Goal: Find specific fact: Find specific fact

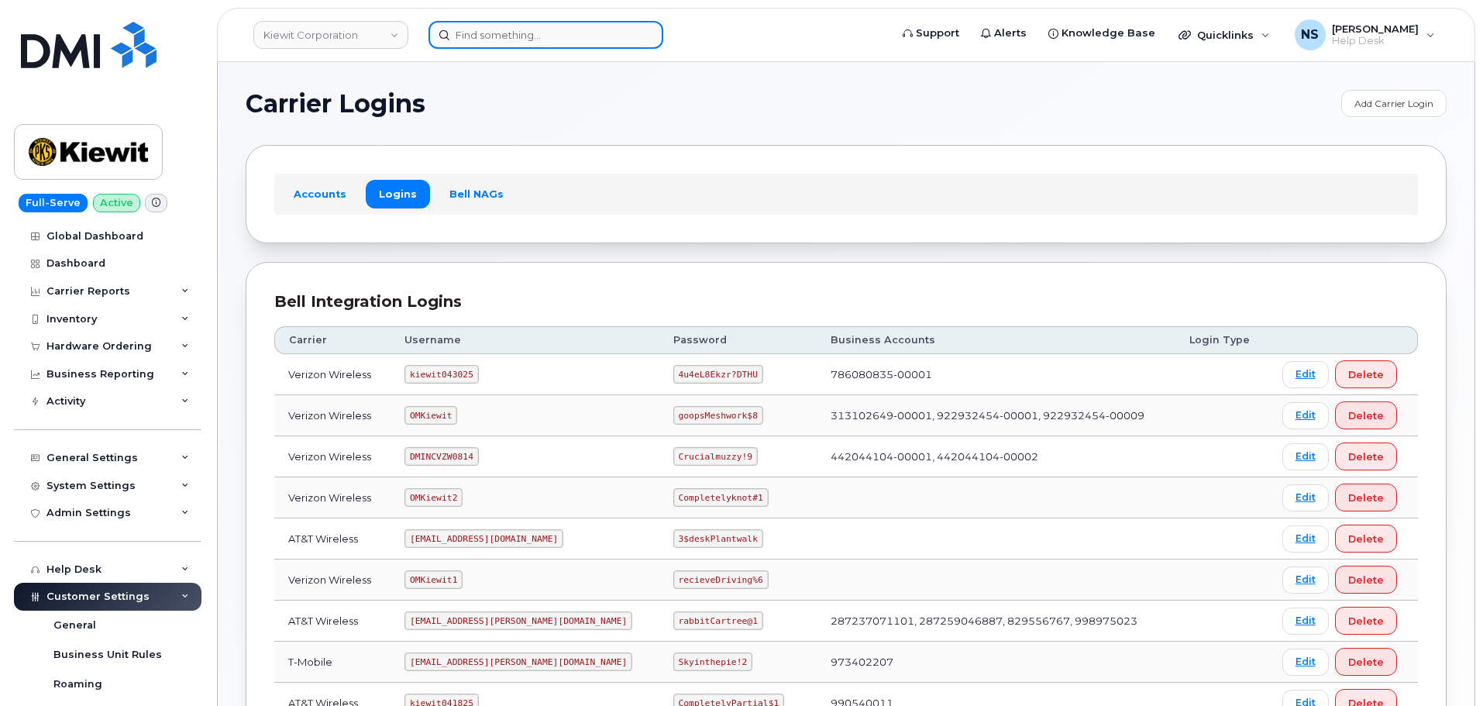
click at [487, 39] on input at bounding box center [545, 35] width 235 height 28
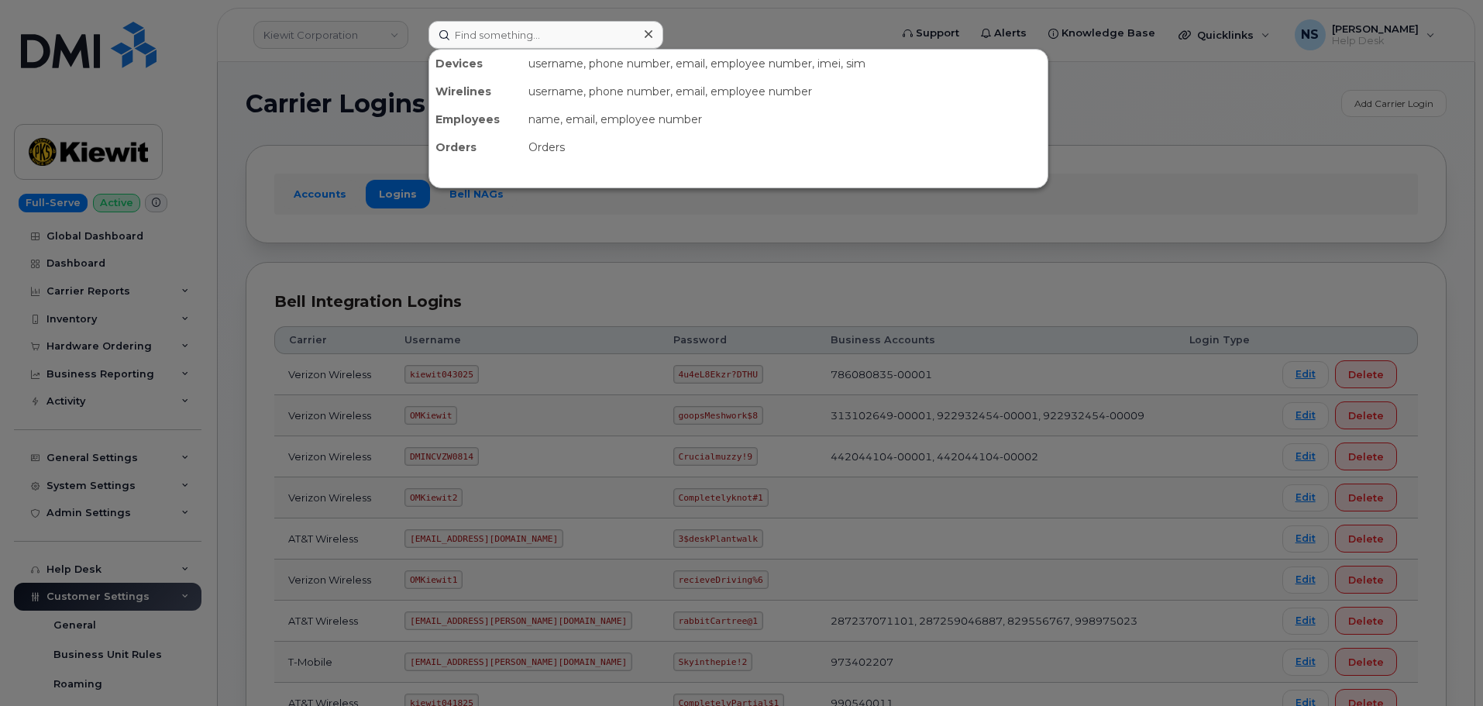
click at [394, 122] on div at bounding box center [741, 353] width 1483 height 706
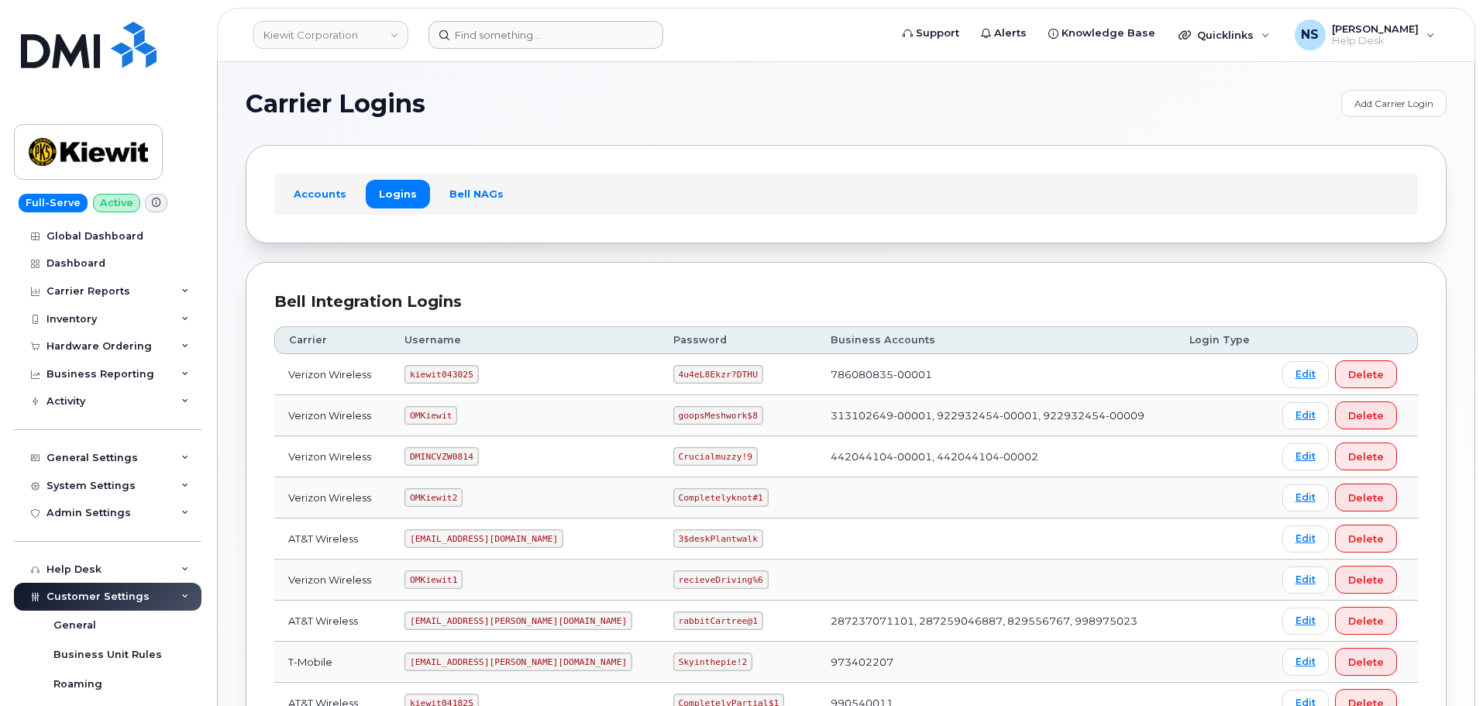
click at [497, 50] on header "Kiewit Corporation Support Alerts Knowledge Base Quicklinks Suspend / Cancel De…" at bounding box center [846, 35] width 1258 height 54
click at [530, 46] on input at bounding box center [545, 35] width 235 height 28
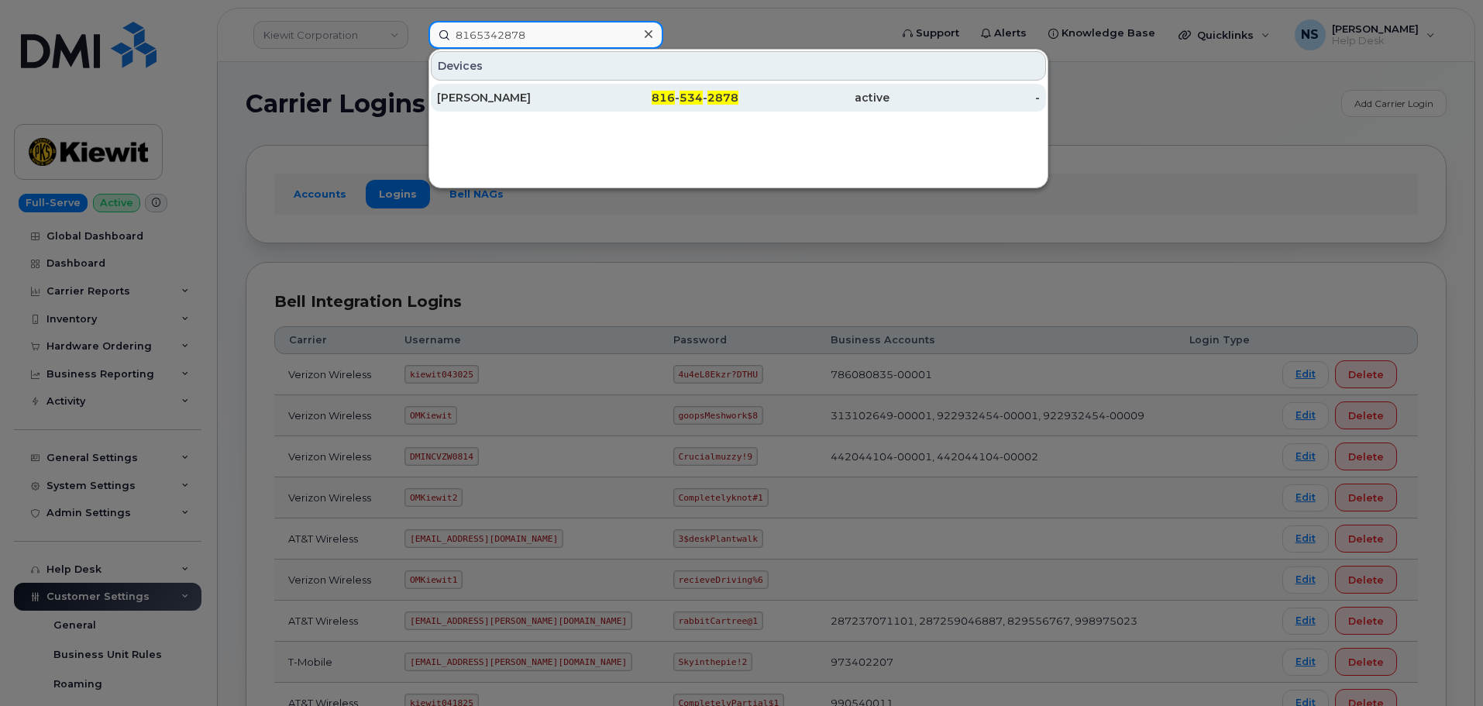
type input "8165342878"
click at [531, 101] on div "[PERSON_NAME]" at bounding box center [512, 97] width 151 height 15
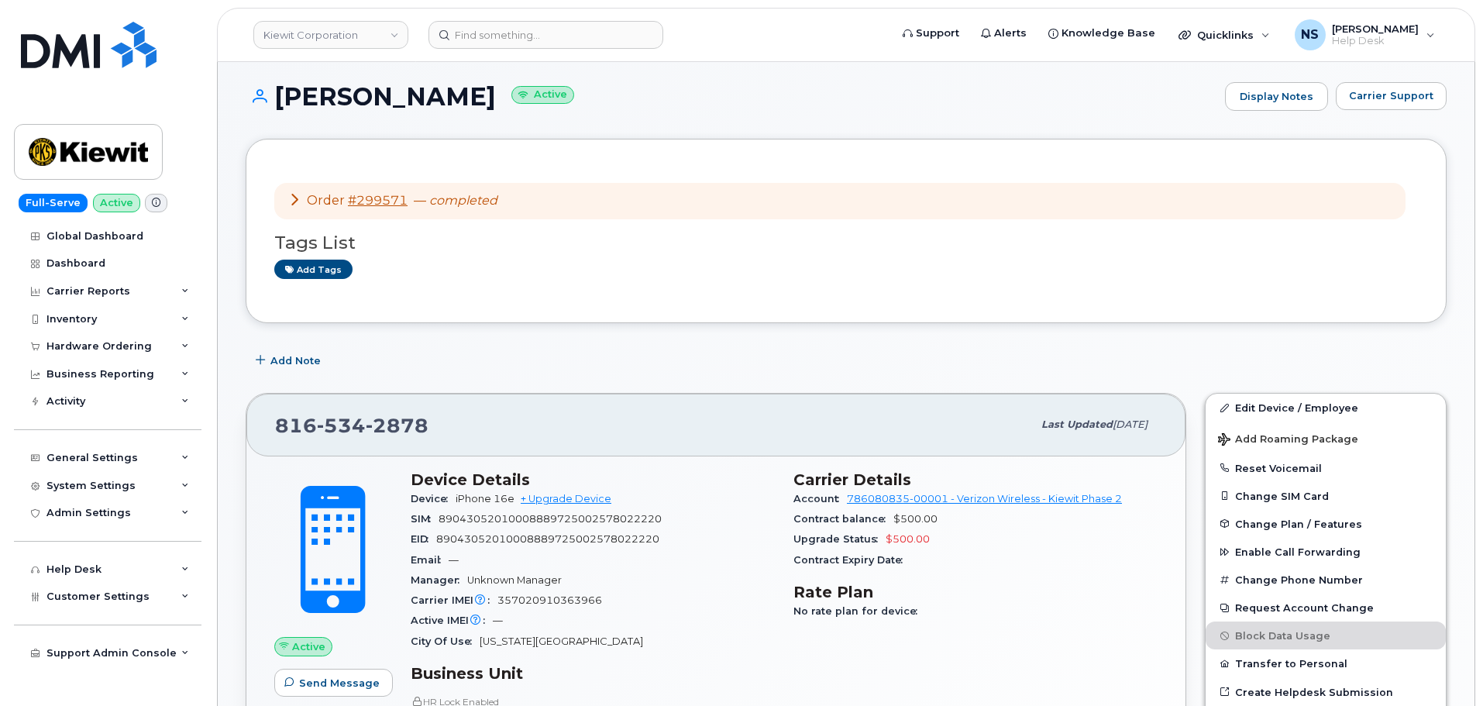
scroll to position [77, 0]
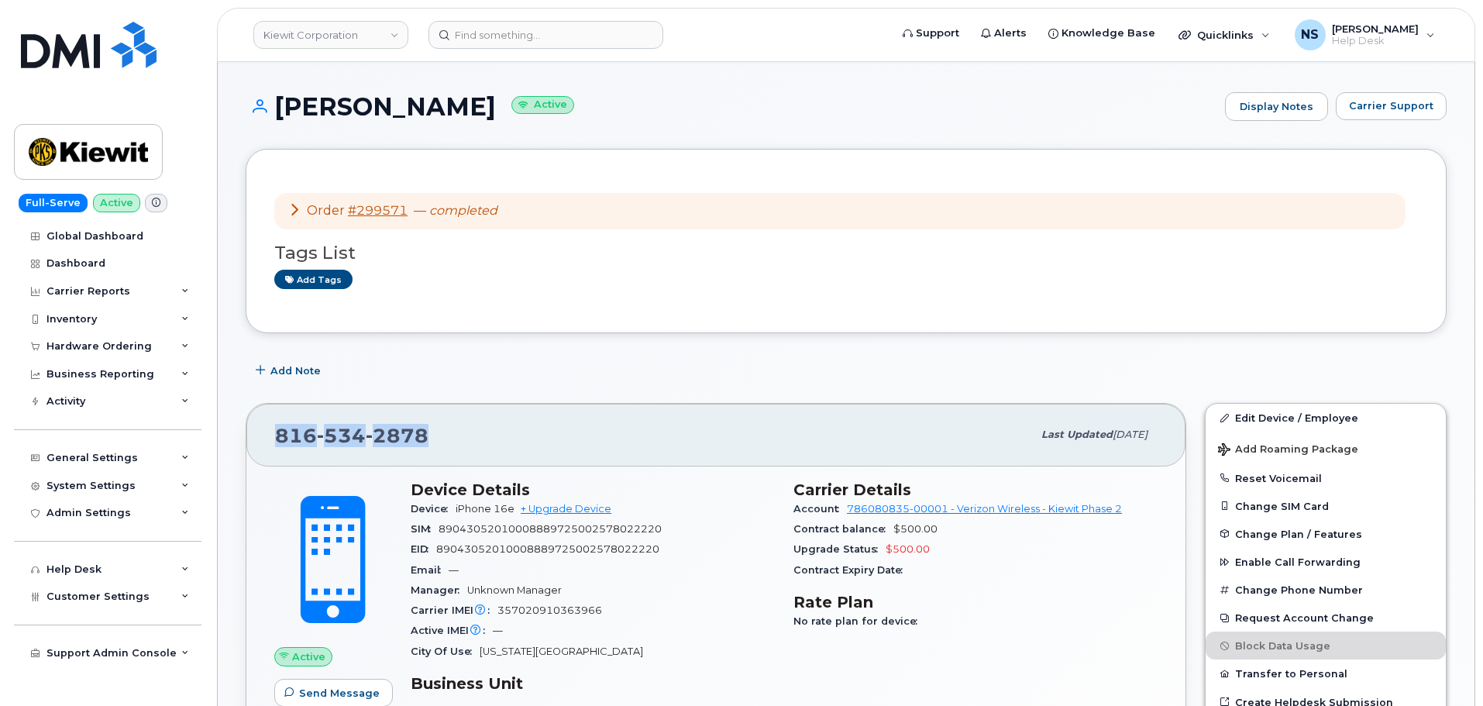
drag, startPoint x: 273, startPoint y: 441, endPoint x: 451, endPoint y: 459, distance: 179.1
click at [451, 459] on div "816 534 2878 Last updated Sep 03, 2025" at bounding box center [715, 435] width 939 height 62
copy span "816 534 2878"
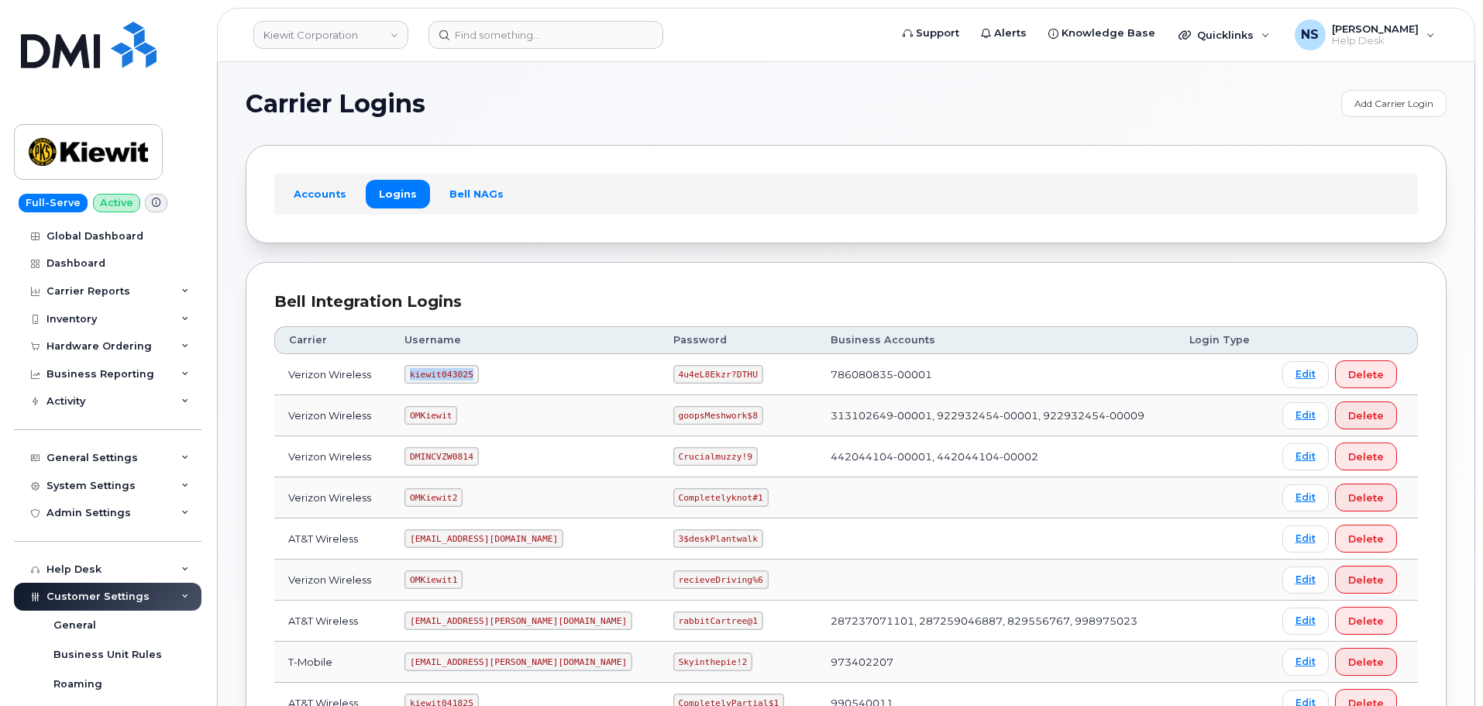
drag, startPoint x: 417, startPoint y: 375, endPoint x: 499, endPoint y: 377, distance: 82.1
click at [500, 379] on td "kiewit043025" at bounding box center [525, 374] width 269 height 41
drag, startPoint x: 497, startPoint y: 375, endPoint x: 437, endPoint y: 373, distance: 59.7
click at [437, 373] on code "kiewit043025" at bounding box center [441, 374] width 74 height 19
drag, startPoint x: 415, startPoint y: 373, endPoint x: 480, endPoint y: 374, distance: 65.1
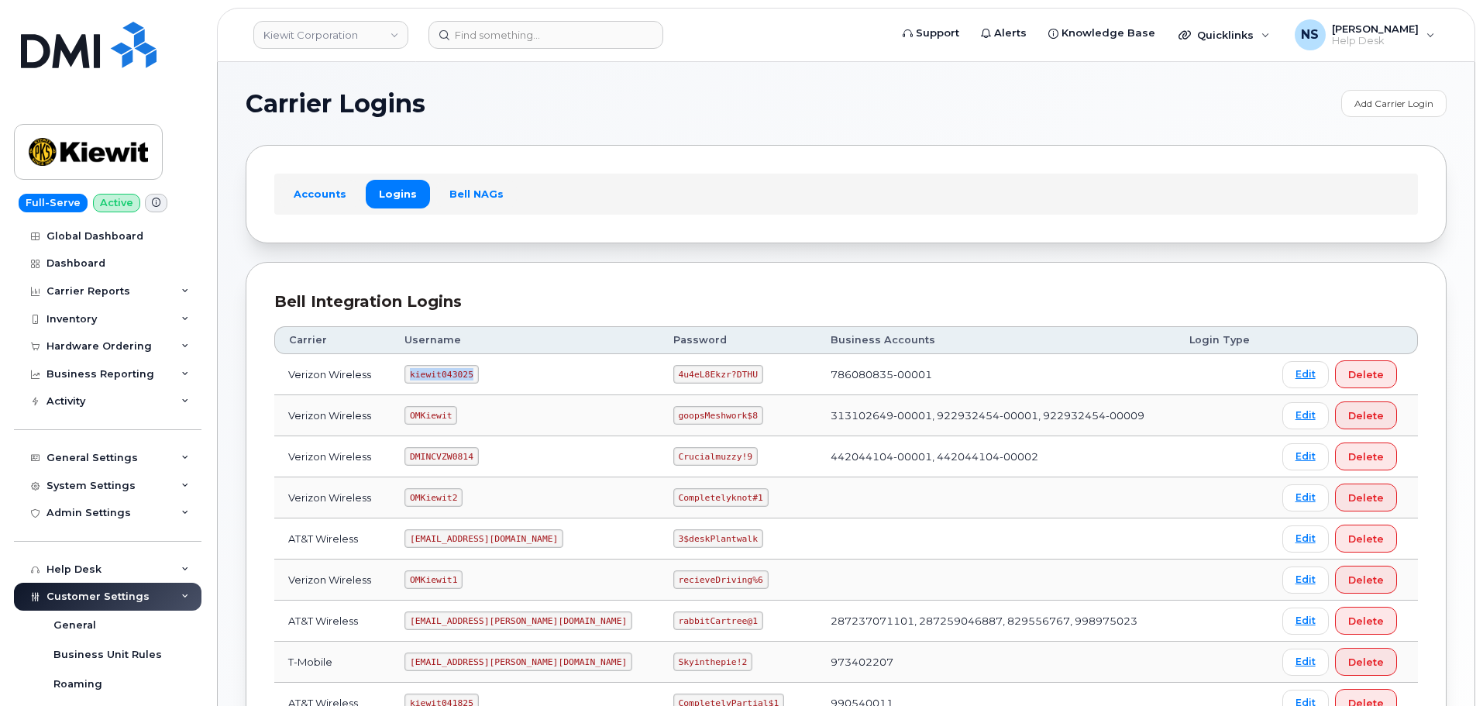
click at [480, 374] on td "kiewit043025" at bounding box center [525, 374] width 269 height 41
copy code "kiewit043025"
drag, startPoint x: 624, startPoint y: 365, endPoint x: 716, endPoint y: 358, distance: 91.7
click at [716, 358] on td "4u4eL8Ekzr?DTHU" at bounding box center [737, 374] width 157 height 41
copy code "4u4eL8Ekzr?DTHU"
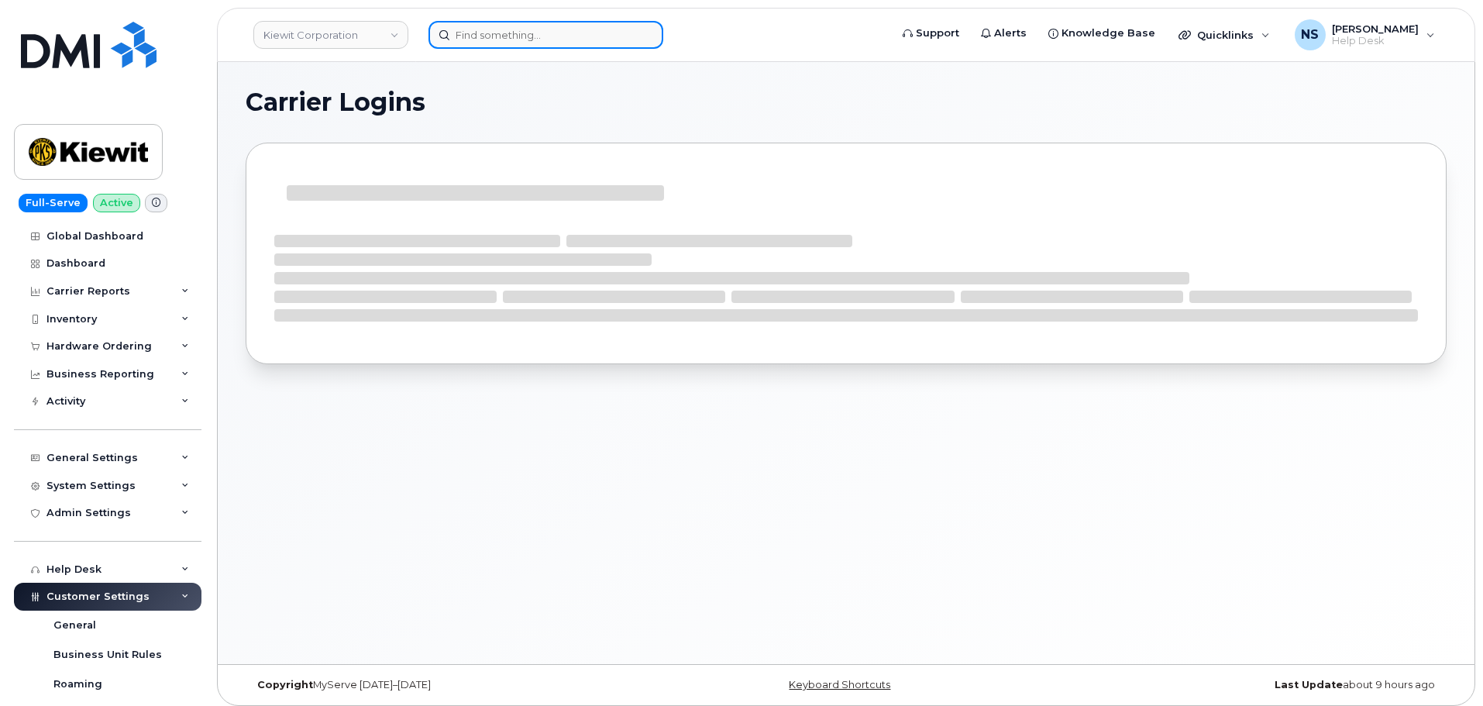
click at [494, 43] on input at bounding box center [545, 35] width 235 height 28
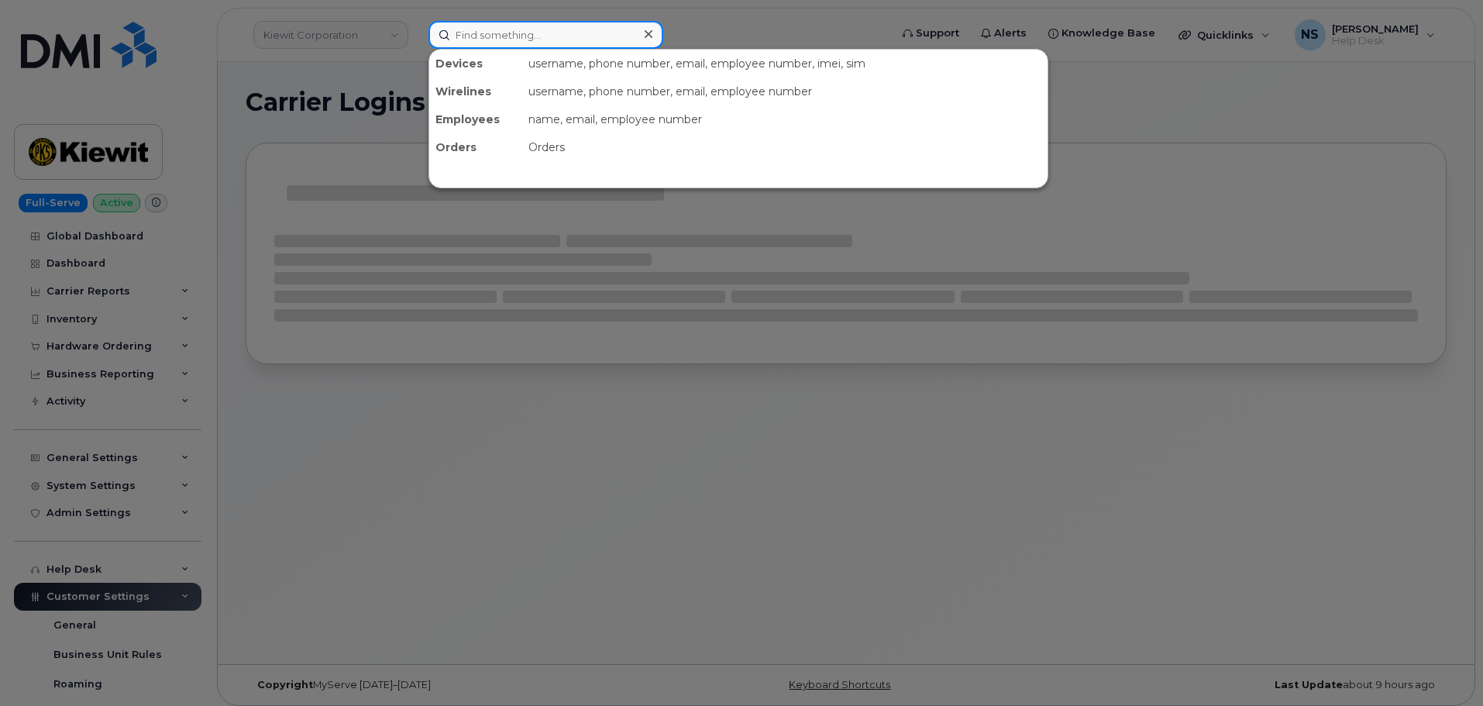
paste input "[PHONE_NUMBER]"
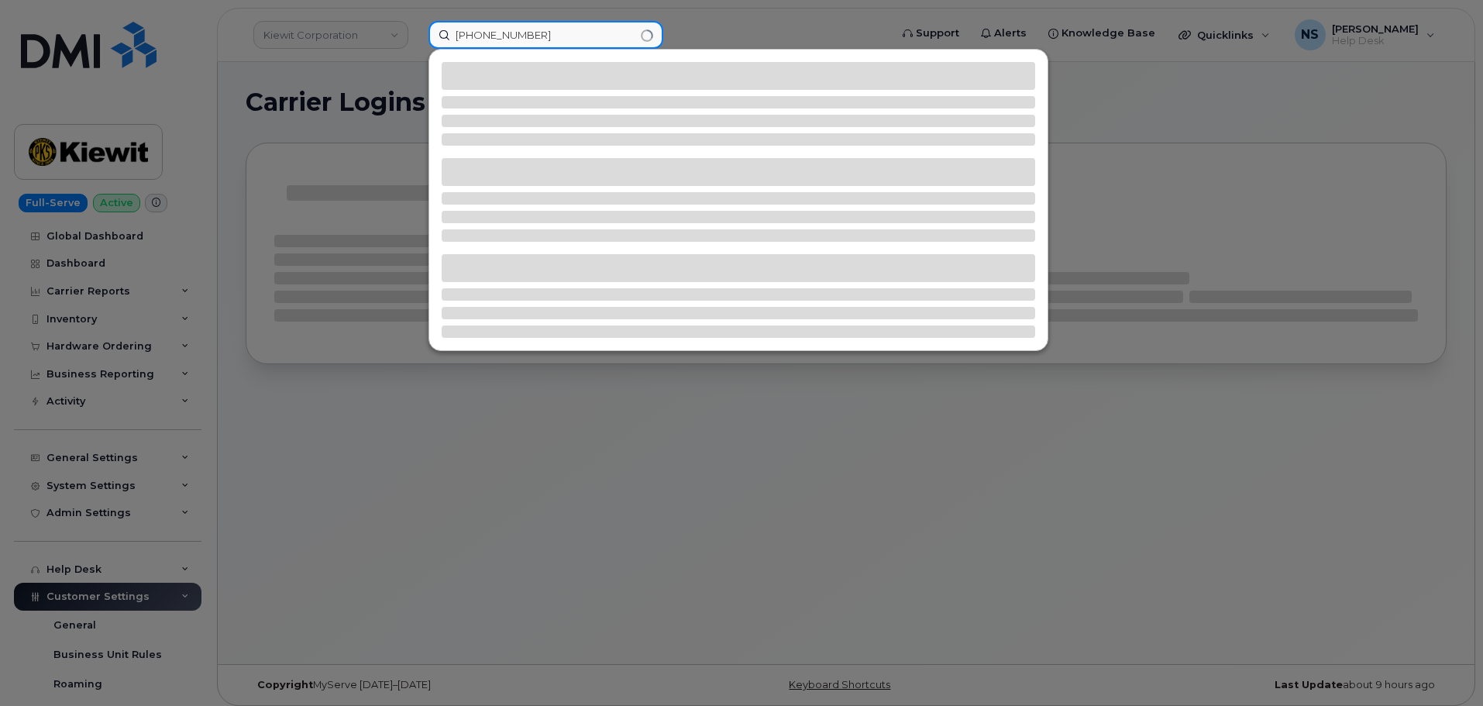
type input "808-208-3149"
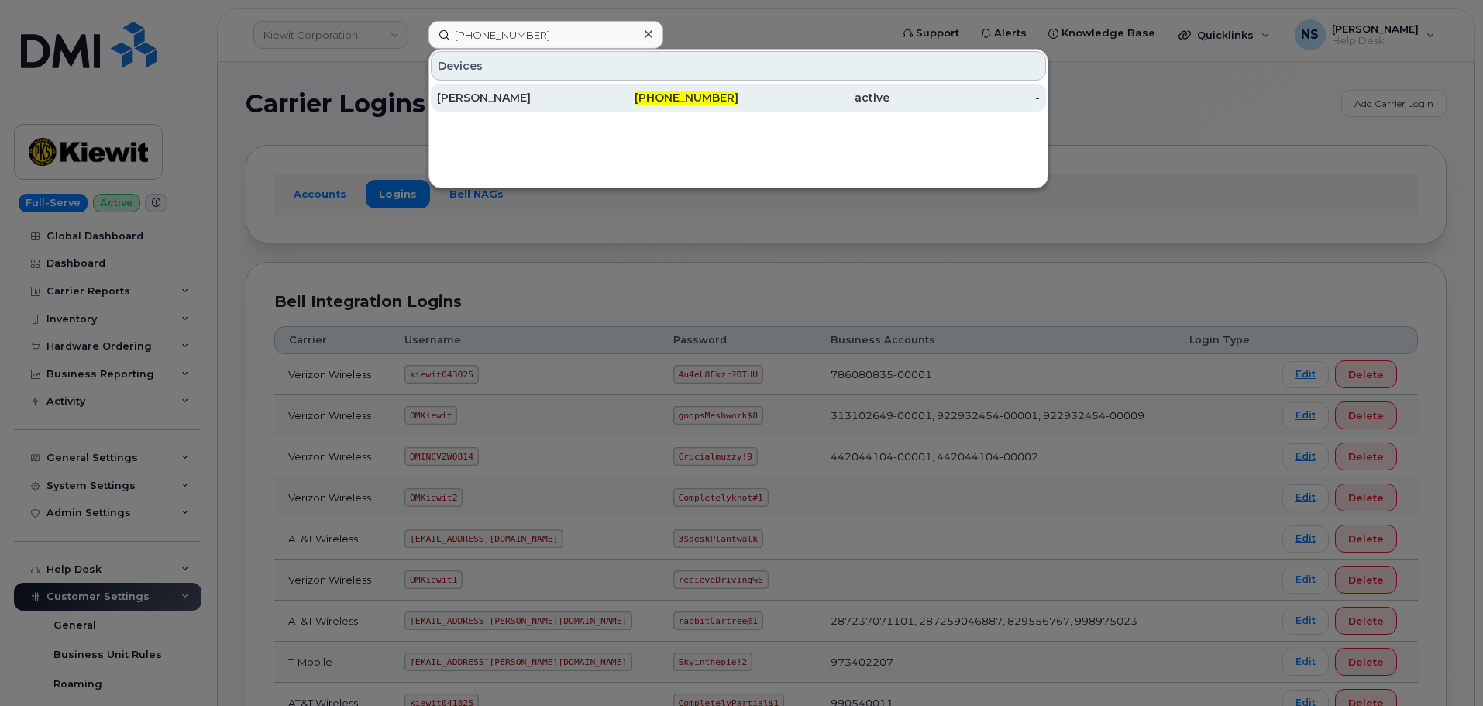
click at [697, 92] on span "808-208-3149" at bounding box center [687, 98] width 104 height 14
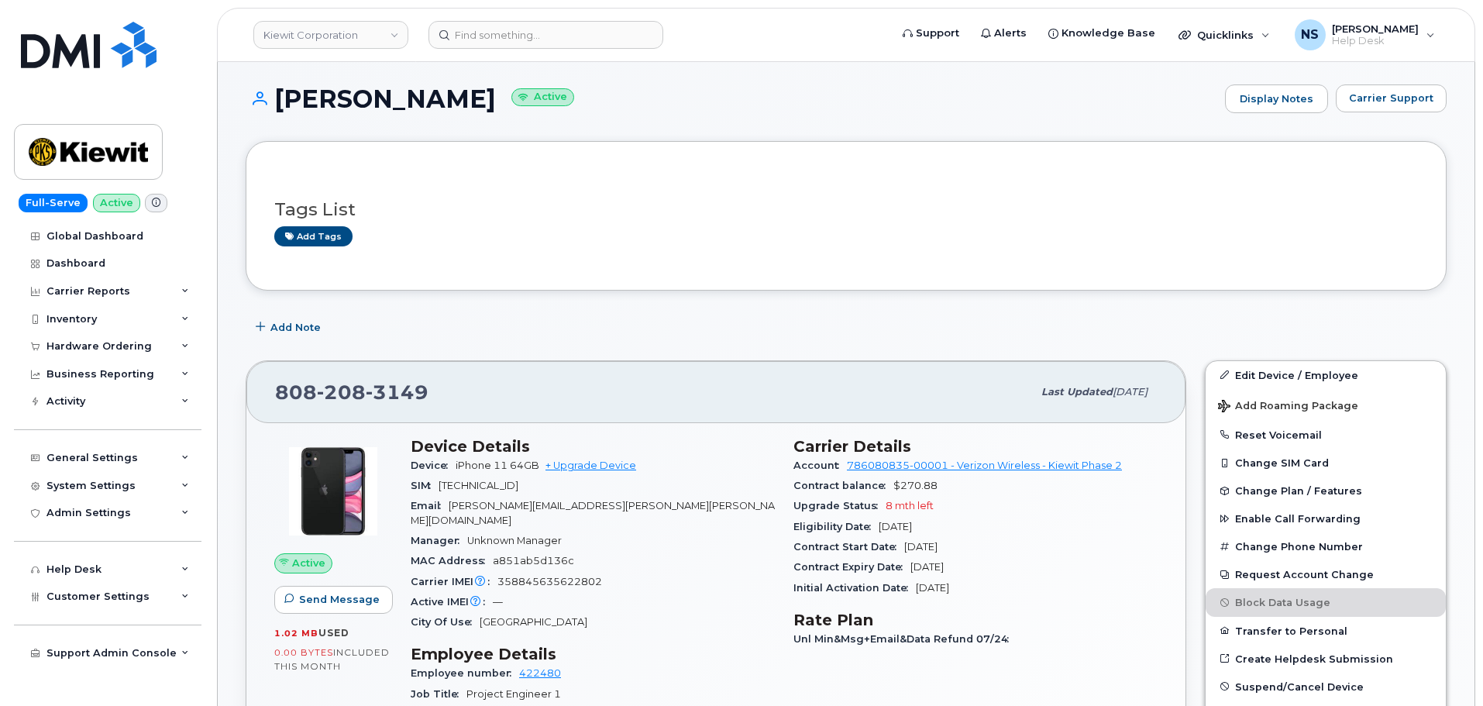
scroll to position [77, 0]
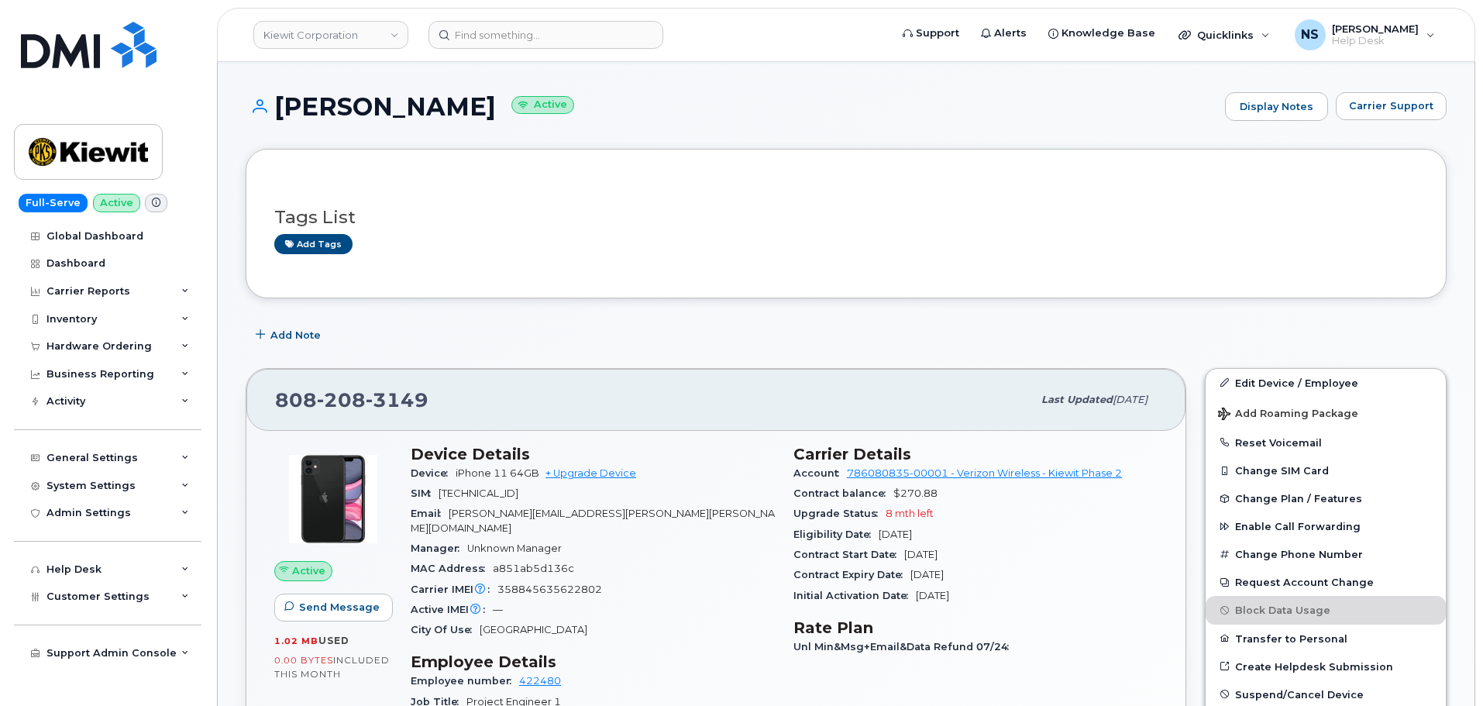
click at [360, 404] on span "208" at bounding box center [341, 399] width 49 height 23
click at [360, 401] on span "208" at bounding box center [341, 399] width 49 height 23
click at [359, 401] on span "208" at bounding box center [341, 399] width 49 height 23
copy span "808 208 3149"
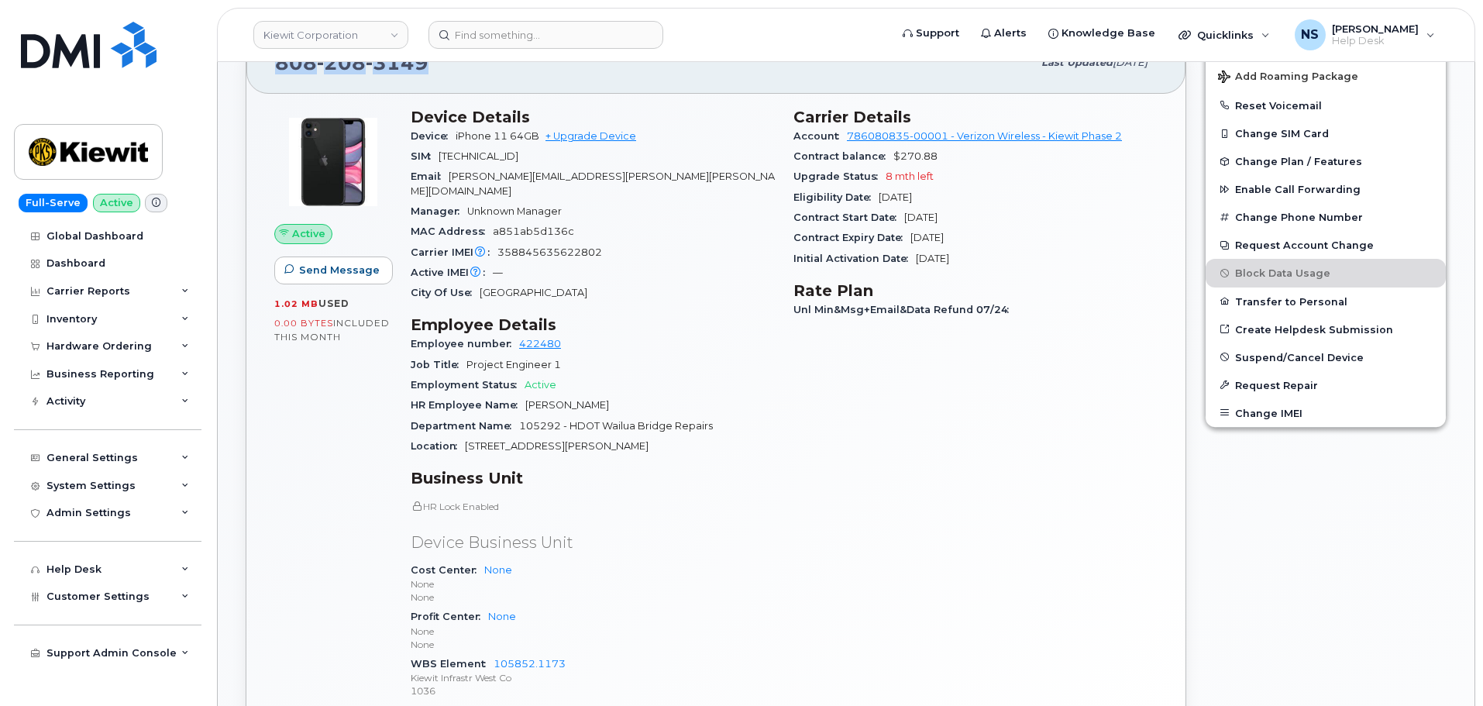
scroll to position [387, 0]
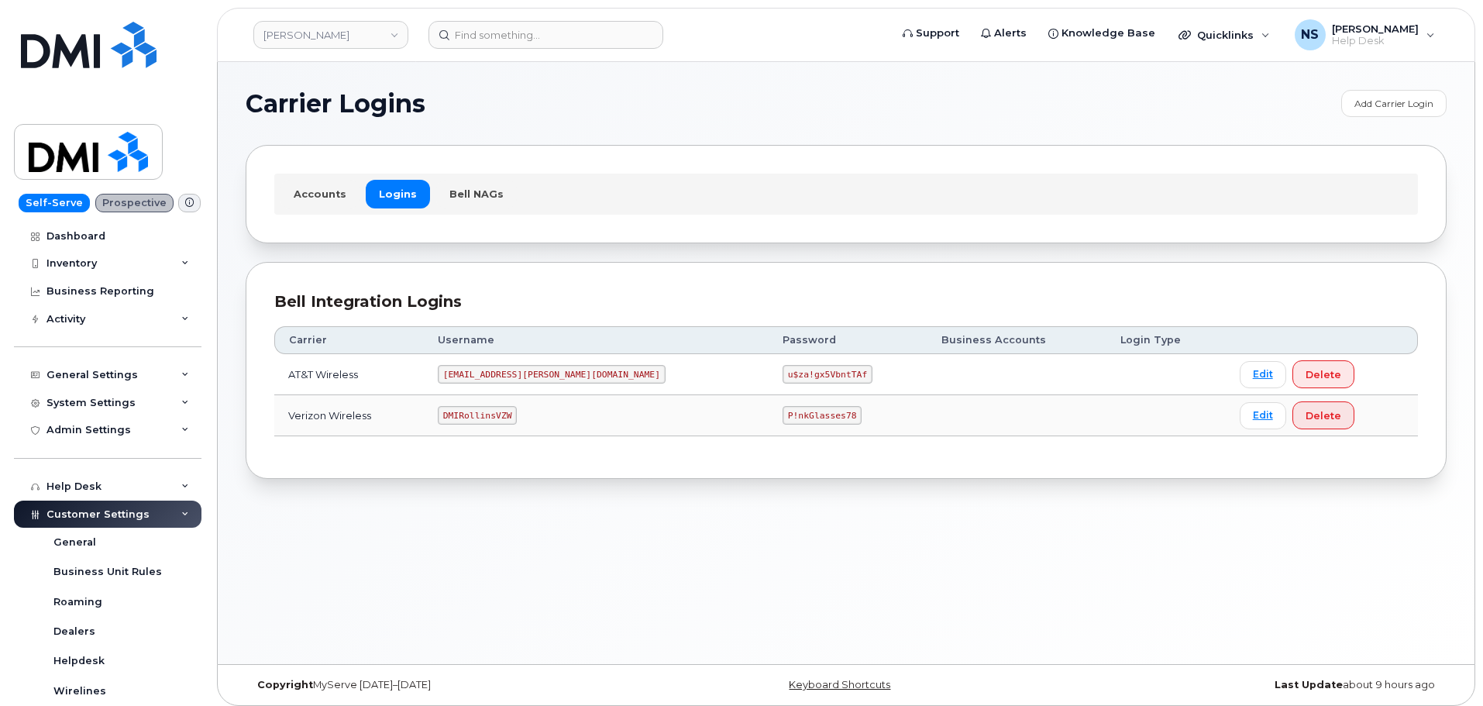
click at [518, 385] on td "MS-Rollins@dminc.com" at bounding box center [596, 374] width 345 height 41
click at [518, 384] on td "MS-Rollins@dminc.com" at bounding box center [596, 374] width 345 height 41
click at [518, 384] on code "MS-Rollins@dminc.com" at bounding box center [552, 374] width 228 height 19
click at [512, 414] on code "DMIRollinsVZW" at bounding box center [477, 415] width 79 height 19
click at [512, 413] on code "DMIRollinsVZW" at bounding box center [477, 415] width 79 height 19
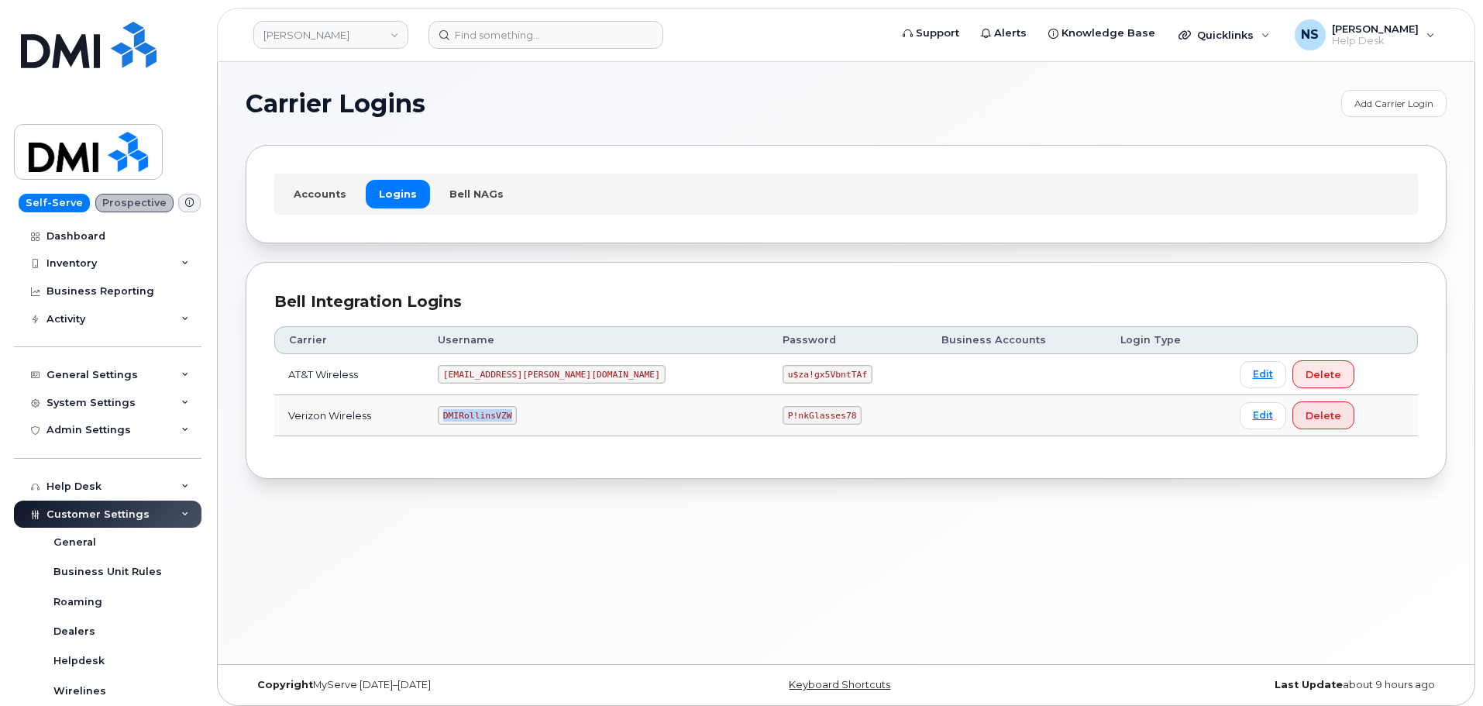
click at [512, 413] on code "DMIRollinsVZW" at bounding box center [477, 415] width 79 height 19
copy code "DMIRollinsVZW"
click at [783, 417] on code "P!nkGlasses78" at bounding box center [822, 415] width 79 height 19
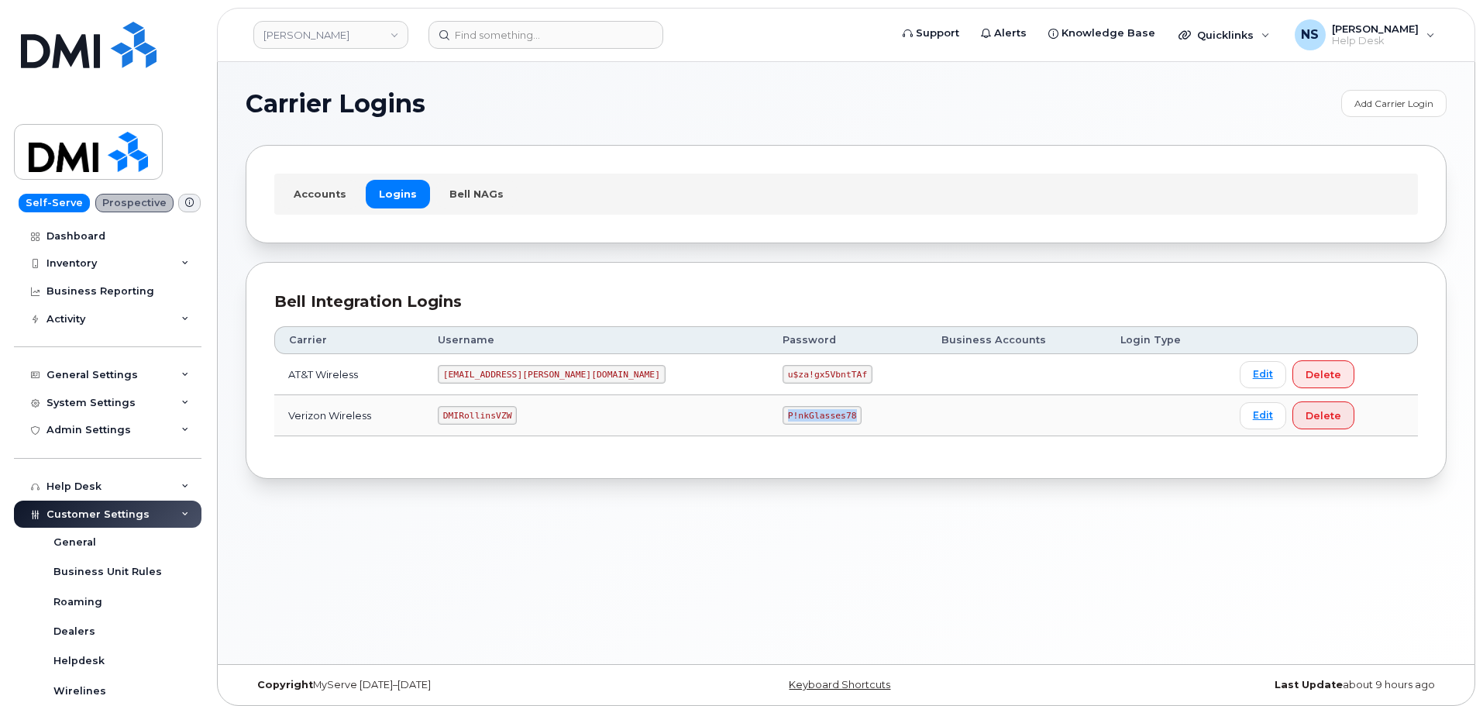
copy code "P!nkGlasses78"
drag, startPoint x: 515, startPoint y: 386, endPoint x: 508, endPoint y: 377, distance: 11.6
click at [511, 382] on td "MS-Rollins@dminc.com" at bounding box center [596, 374] width 345 height 41
click at [509, 377] on code "MS-Rollins@dminc.com" at bounding box center [552, 374] width 228 height 19
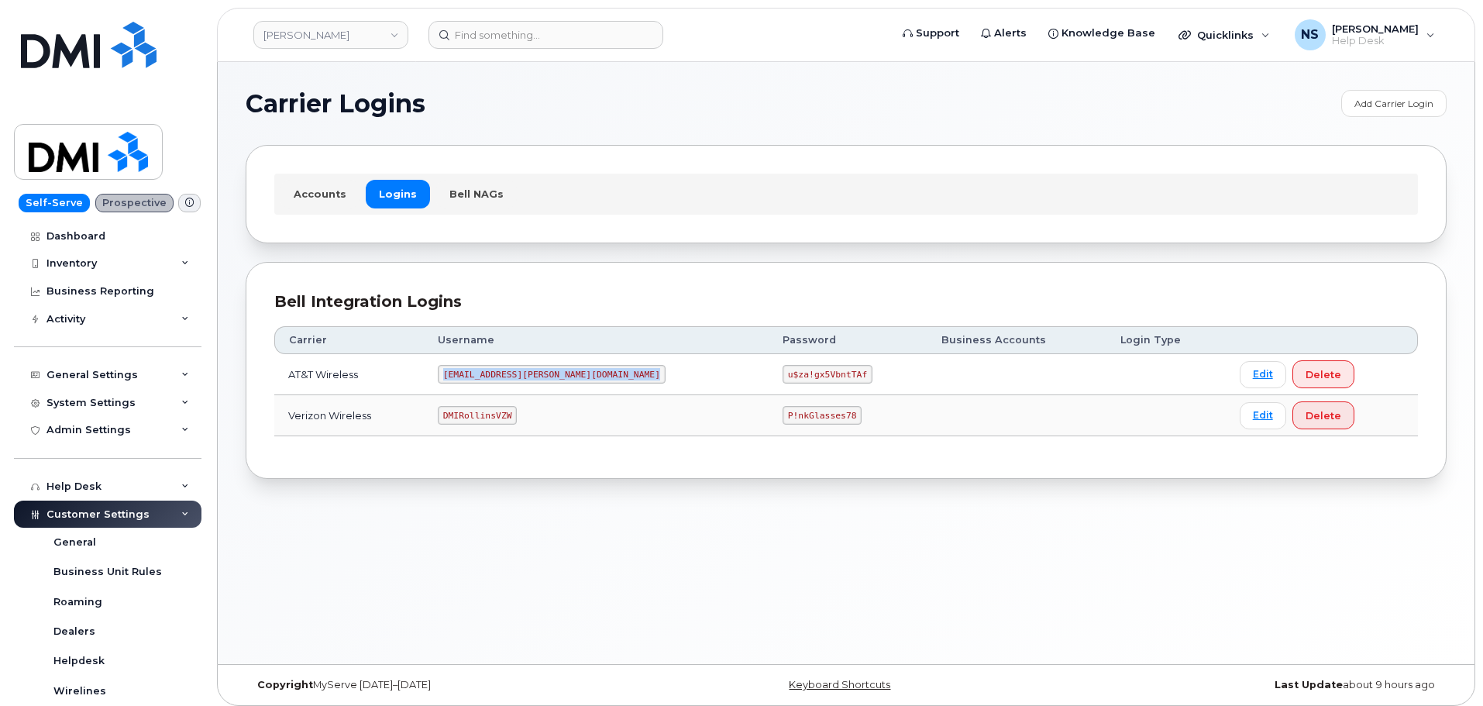
click at [509, 377] on code "MS-Rollins@dminc.com" at bounding box center [552, 374] width 228 height 19
copy code "MS-Rollins@dminc.com"
click at [507, 367] on code "MS-Rollins@dminc.com" at bounding box center [552, 374] width 228 height 19
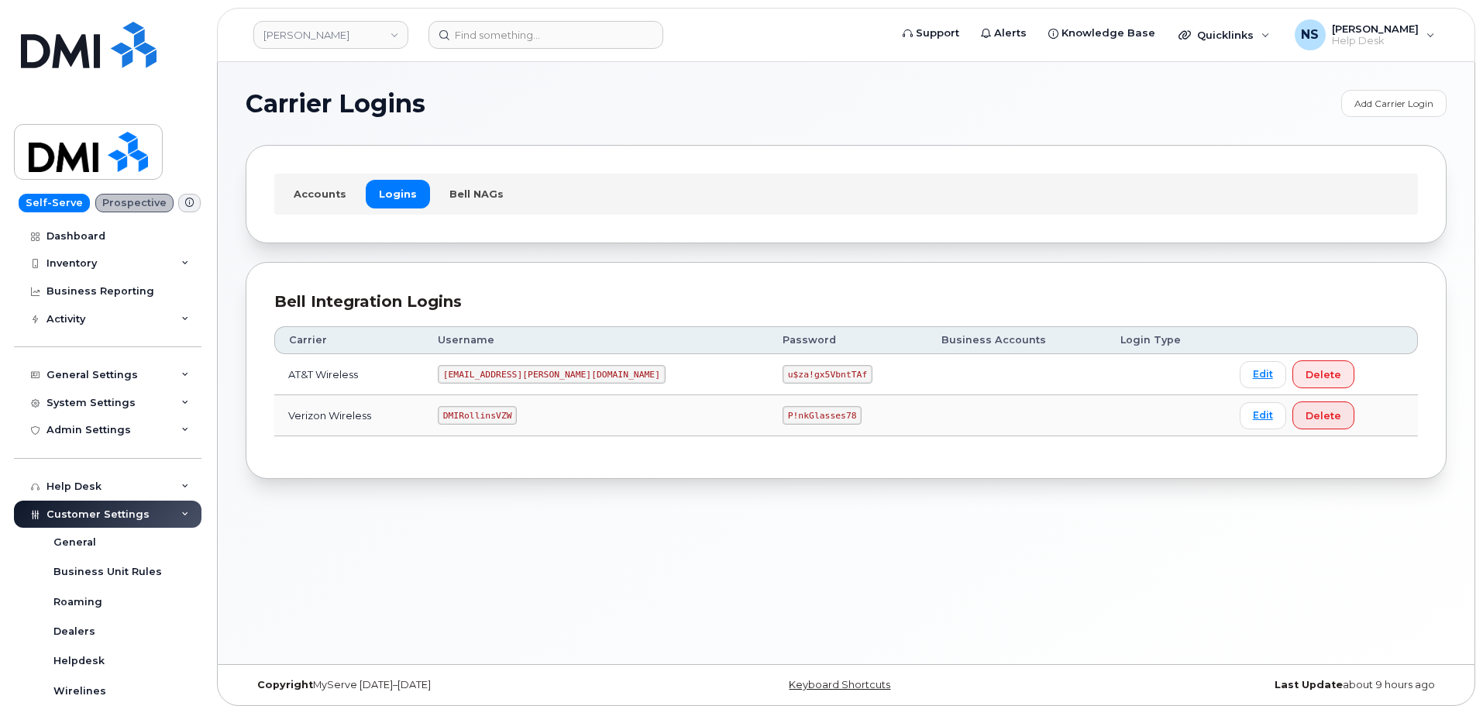
click at [783, 371] on code "u$za!gx5VbntTAf" at bounding box center [828, 374] width 90 height 19
click at [783, 370] on code "u$za!gx5VbntTAf" at bounding box center [828, 374] width 90 height 19
copy code "u$za!gx5VbntTAf"
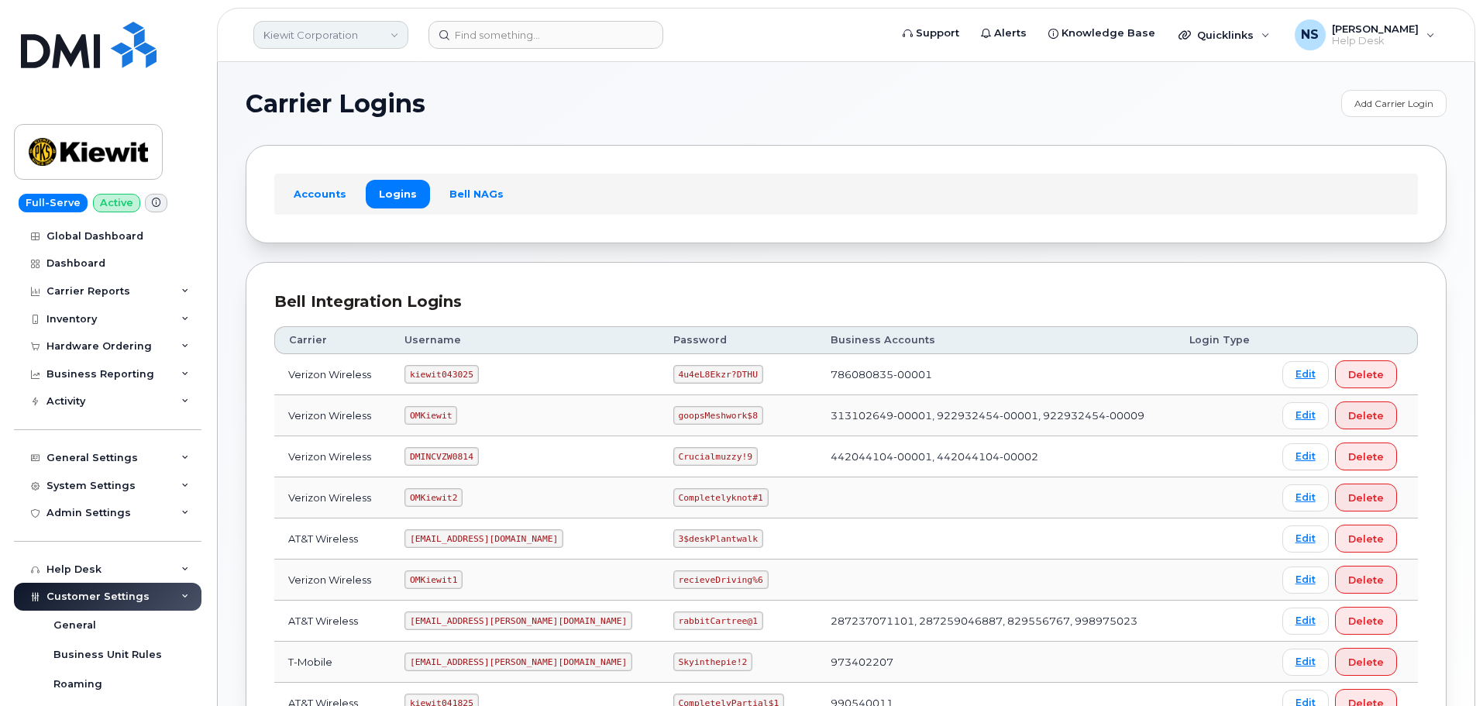
click at [304, 46] on link "Kiewit Corporation" at bounding box center [330, 35] width 155 height 28
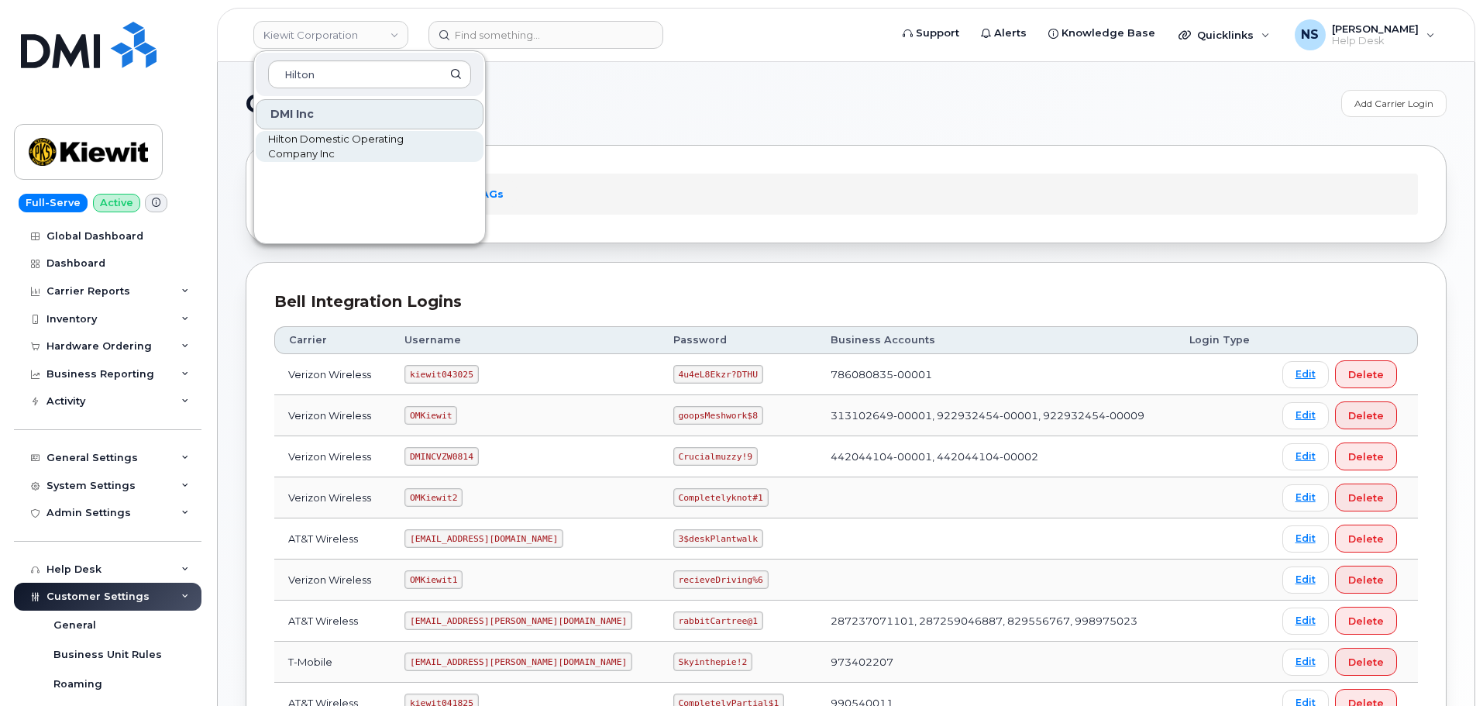
type input "Hilton"
click at [308, 133] on span "Hilton Domestic Operating Company Inc" at bounding box center [357, 147] width 178 height 30
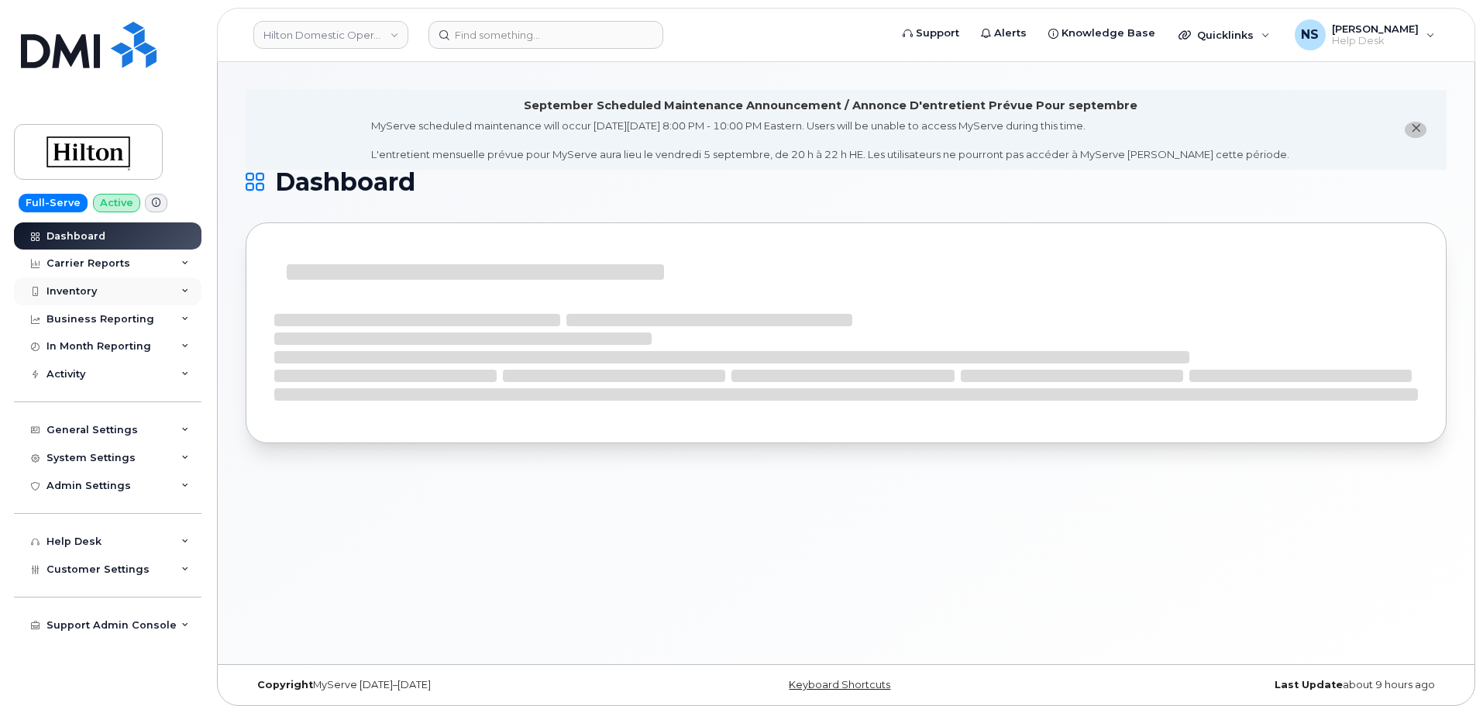
click at [132, 286] on div "Inventory" at bounding box center [108, 291] width 188 height 28
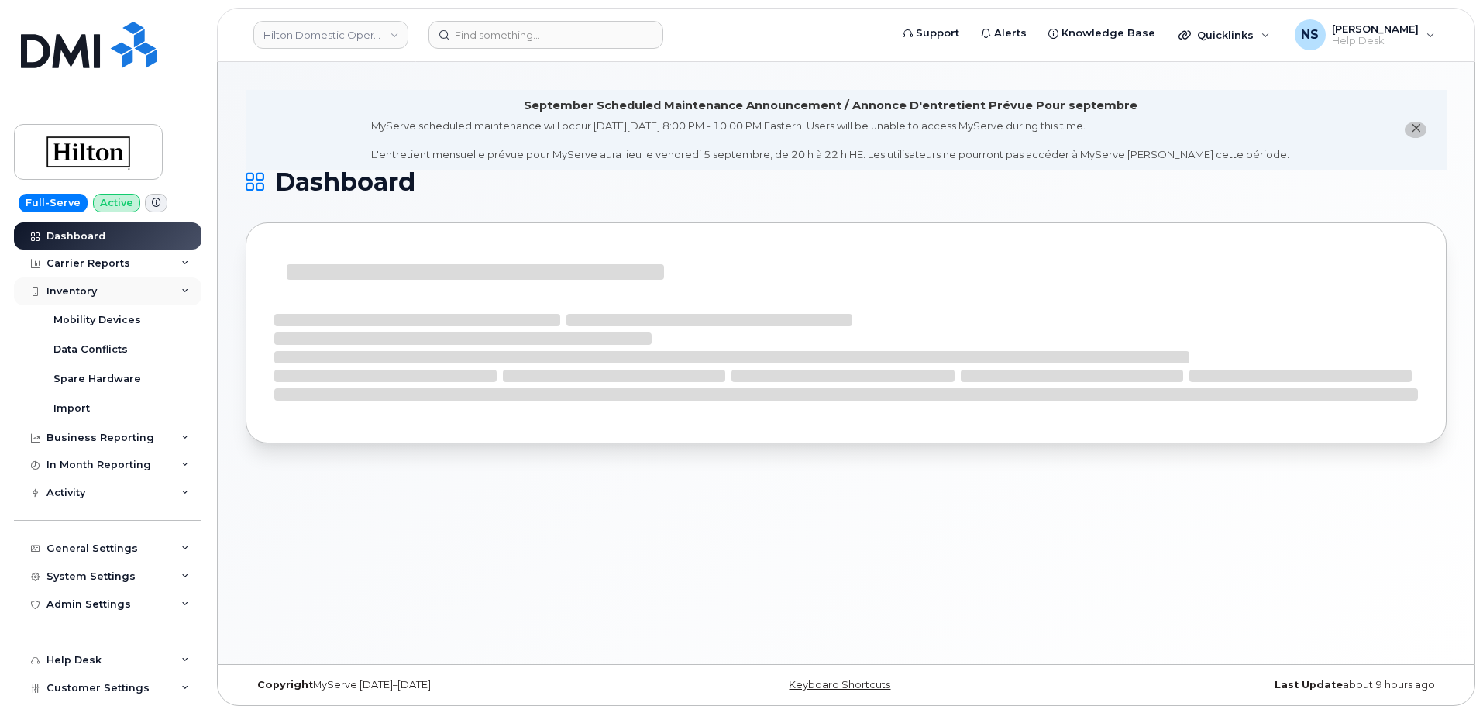
click at [101, 289] on div "Inventory" at bounding box center [108, 291] width 188 height 28
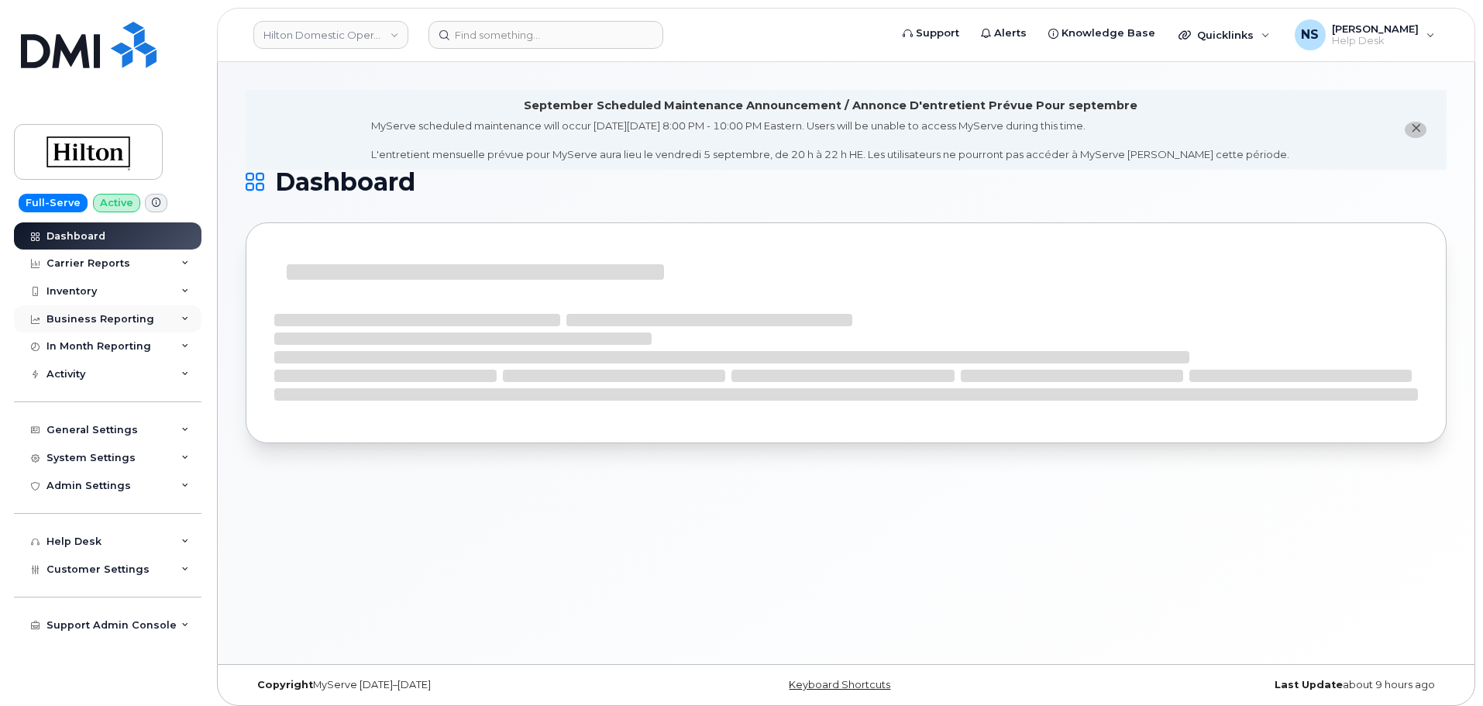
click at [110, 313] on div "Business Reporting" at bounding box center [100, 319] width 108 height 12
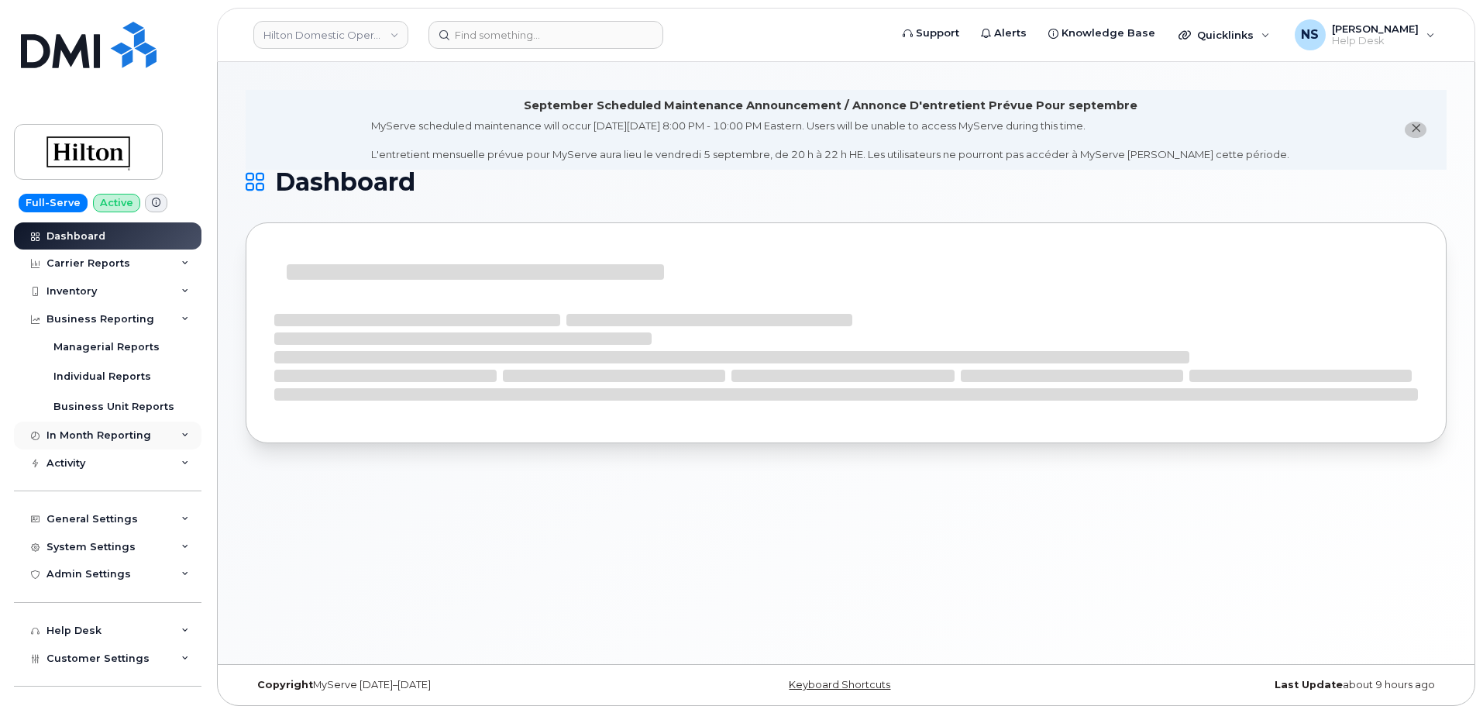
drag, startPoint x: 112, startPoint y: 316, endPoint x: 108, endPoint y: 344, distance: 28.1
click at [108, 322] on div "Business Reporting" at bounding box center [100, 319] width 108 height 12
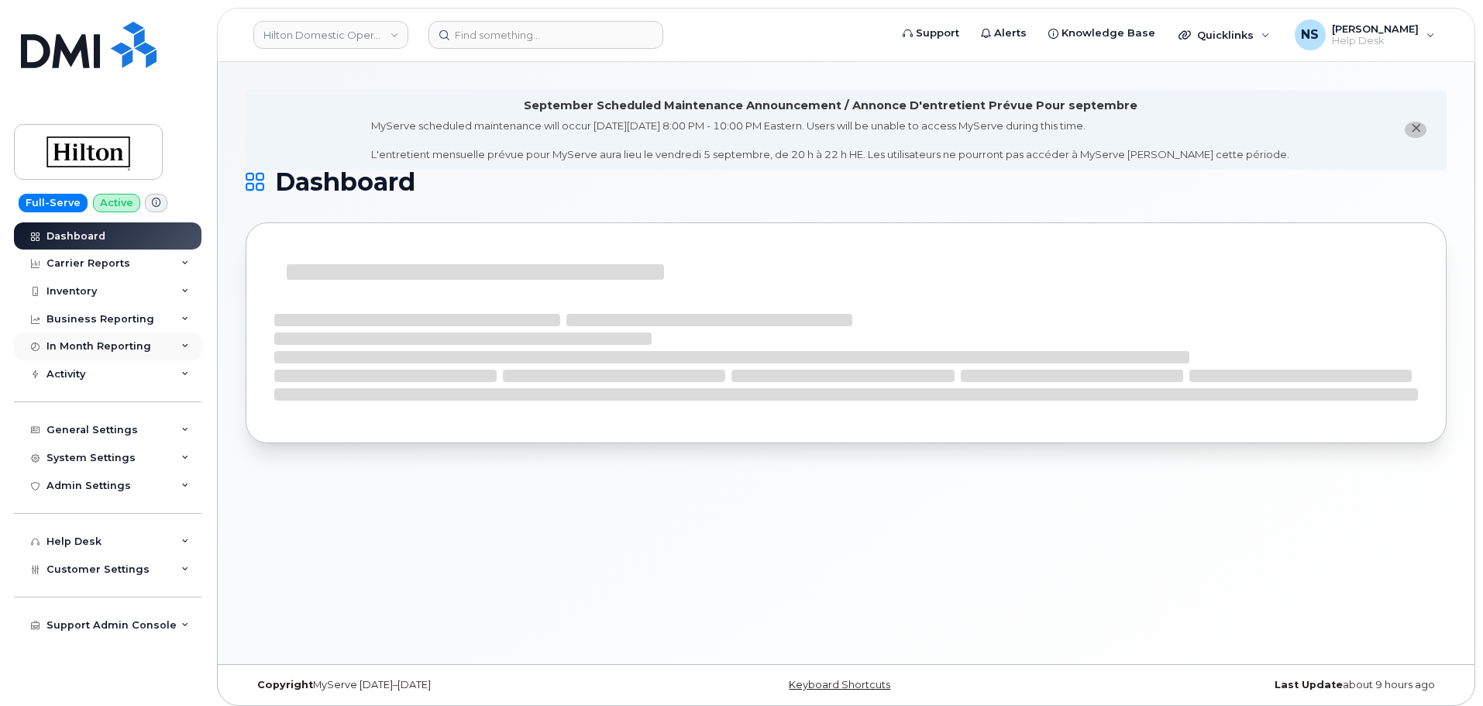
click at [98, 351] on div "In Month Reporting" at bounding box center [98, 346] width 105 height 12
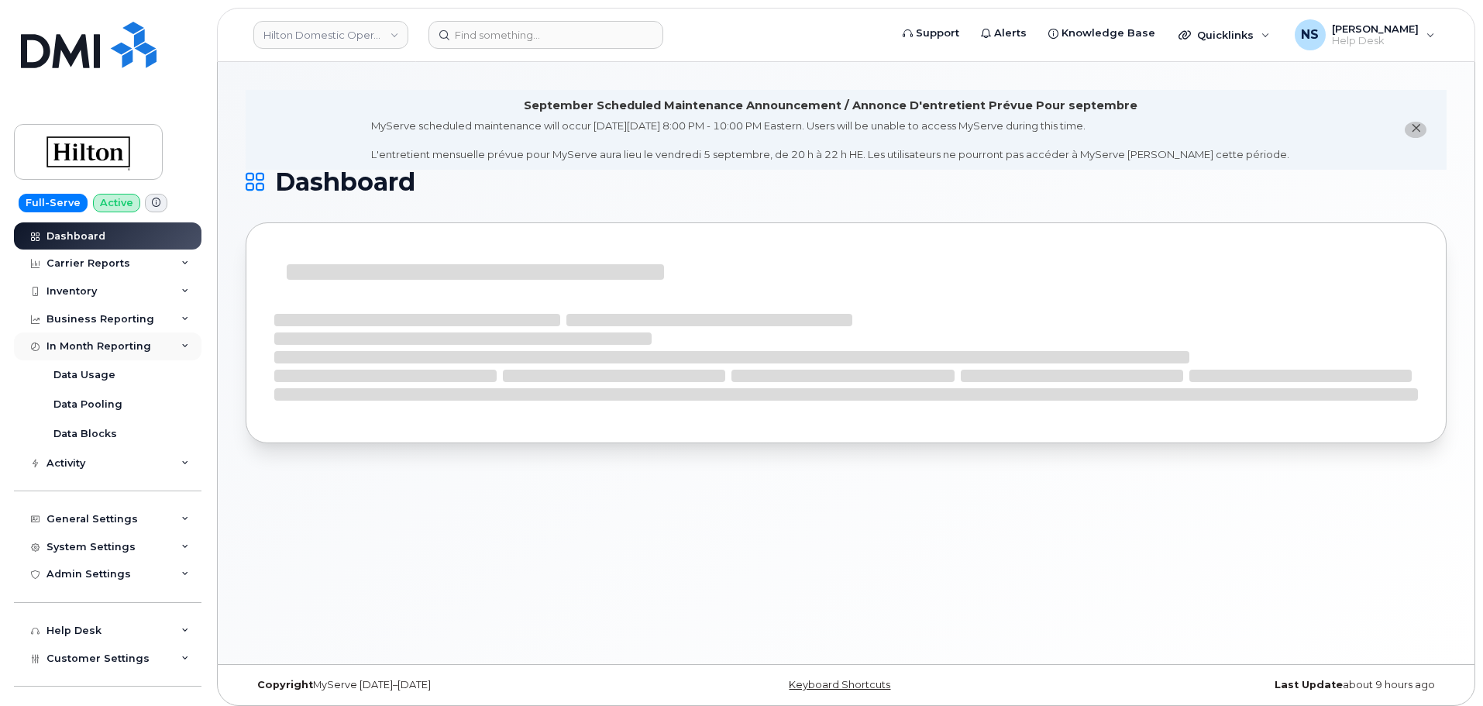
click at [104, 346] on div "In Month Reporting" at bounding box center [98, 346] width 105 height 12
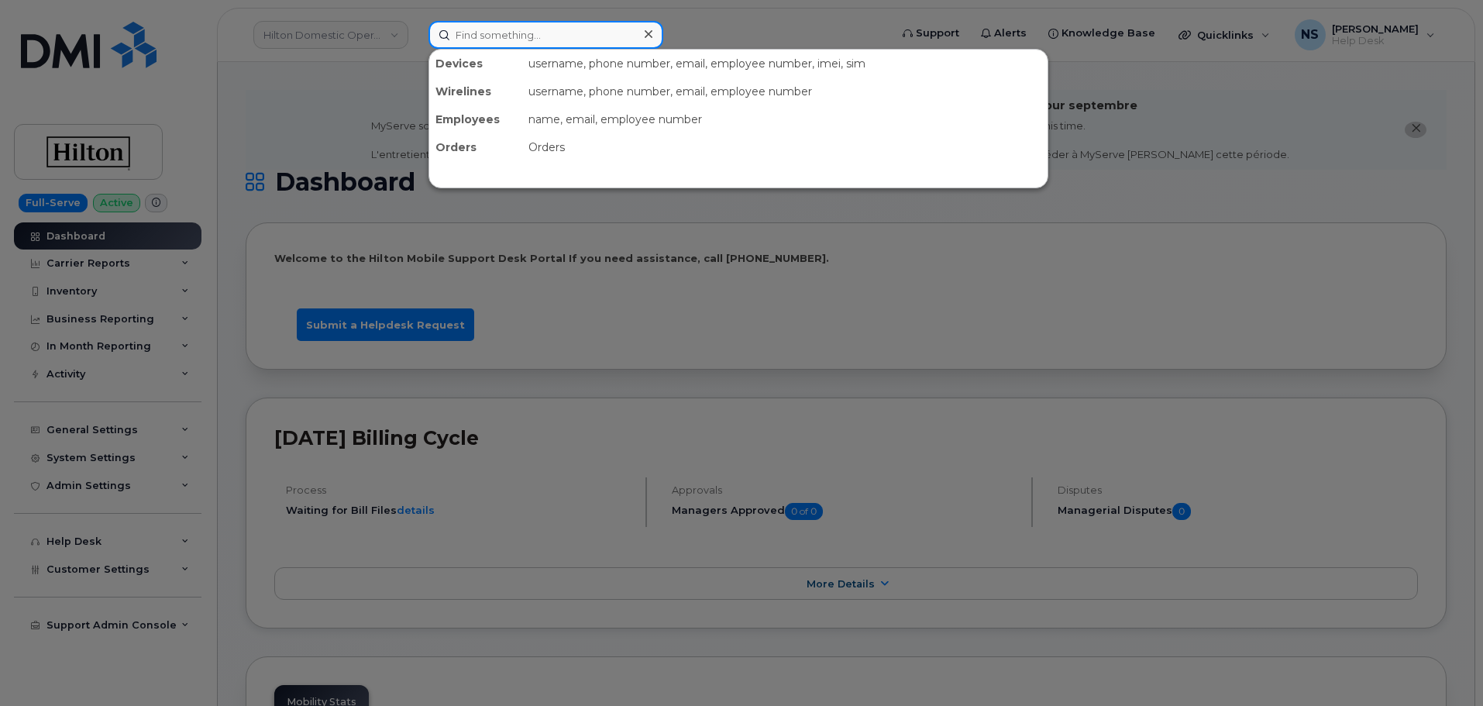
click at [533, 30] on input at bounding box center [545, 35] width 235 height 28
paste input "https://hilton.service-now.com/csm?id=sc_category&catalog_id=-1&sys_id=aa01d01d…"
type input "https://hilton.service-now.com/csm?id=sc_category&catalog_id=-1&sys_id=aa01d01d…"
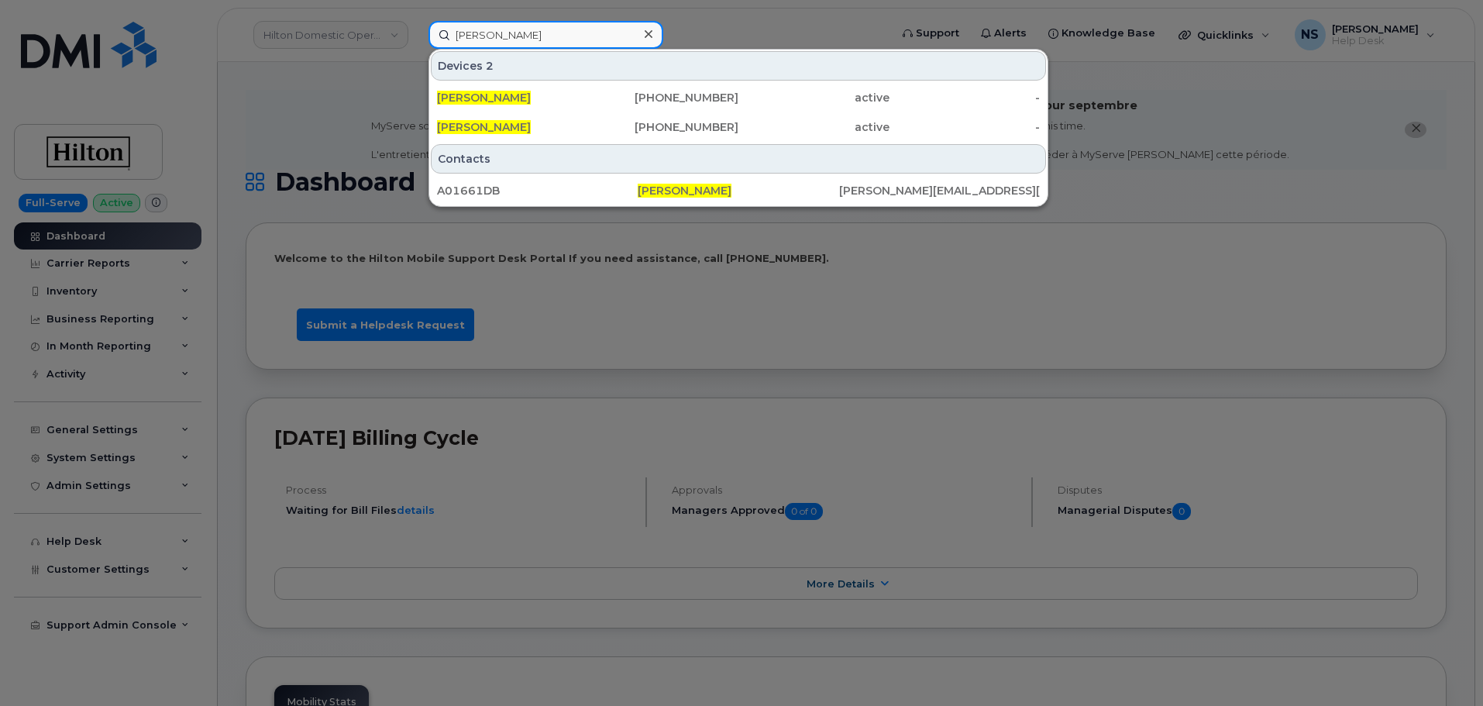
type input "Tracy Frye"
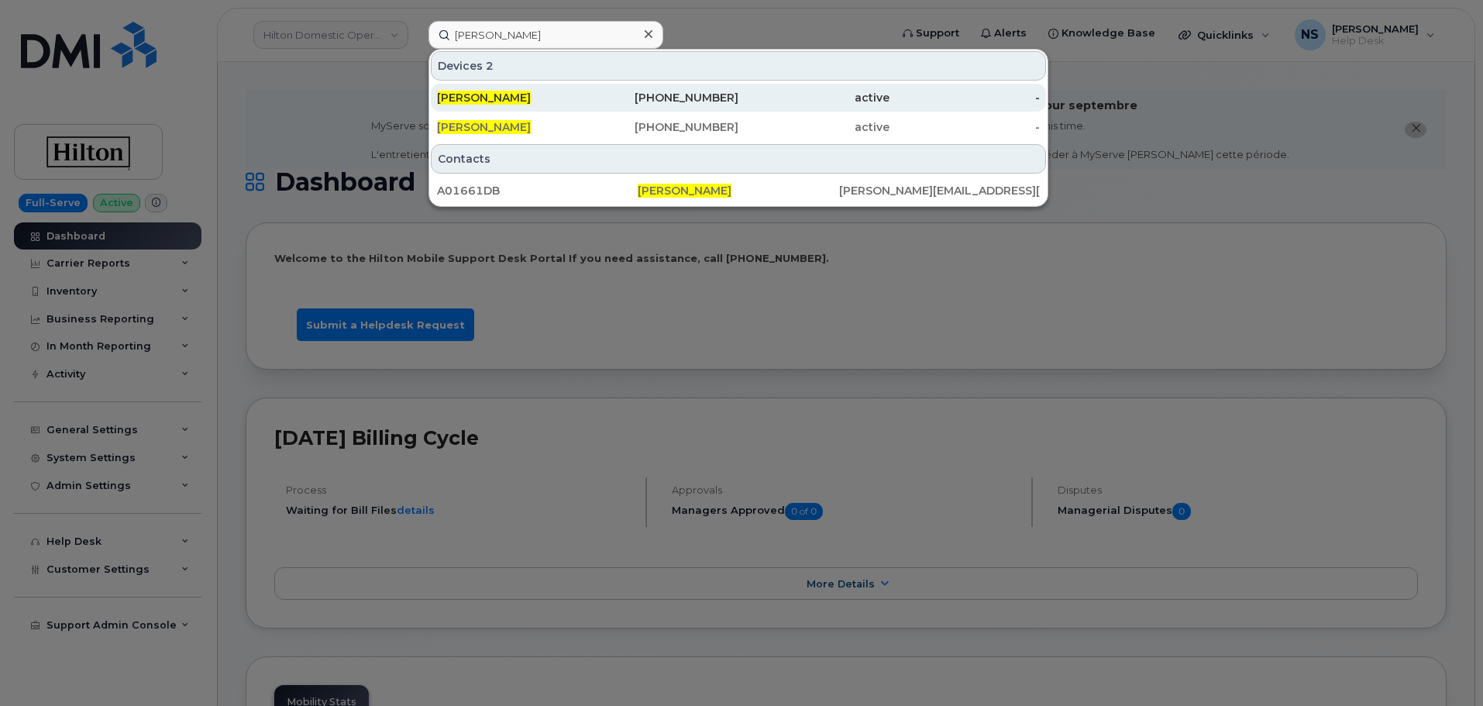
click at [548, 95] on div "TRACY FRYE" at bounding box center [512, 97] width 151 height 15
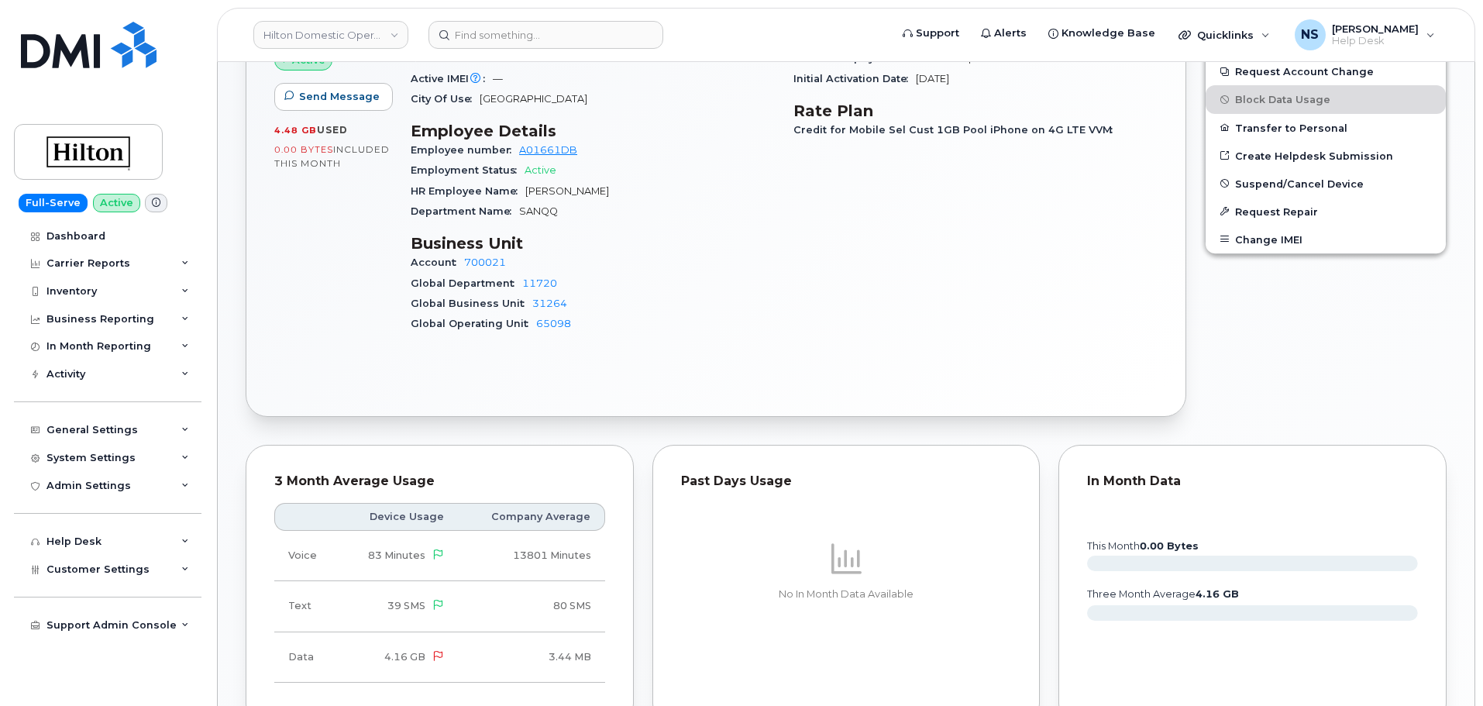
scroll to position [387, 0]
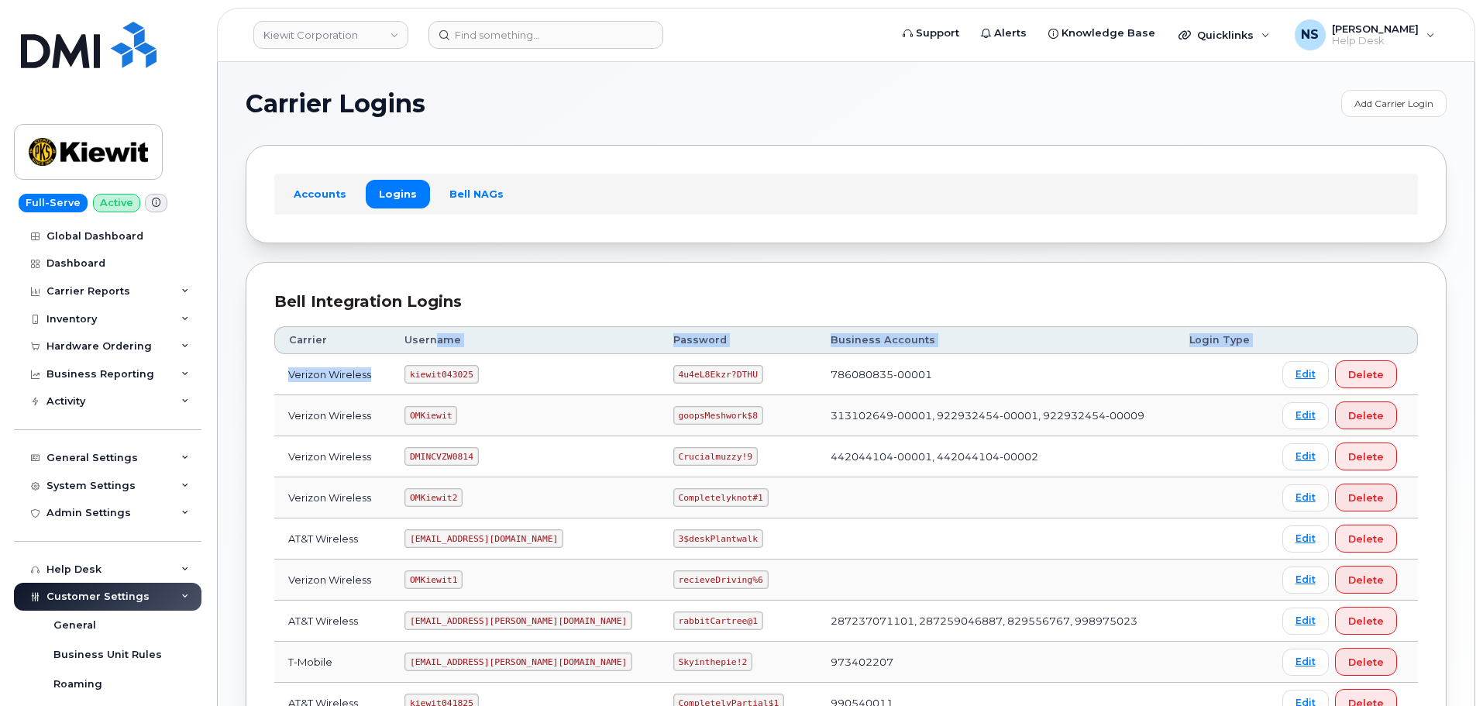
click at [450, 370] on table "Carrier Username Password Business Accounts Login Type Verizon Wireless kiewit0…" at bounding box center [846, 607] width 1144 height 562
click at [450, 370] on code "kiewit043025" at bounding box center [441, 374] width 74 height 19
drag, startPoint x: 450, startPoint y: 370, endPoint x: 465, endPoint y: 442, distance: 72.8
click at [452, 373] on code "kiewit043025" at bounding box center [441, 374] width 74 height 19
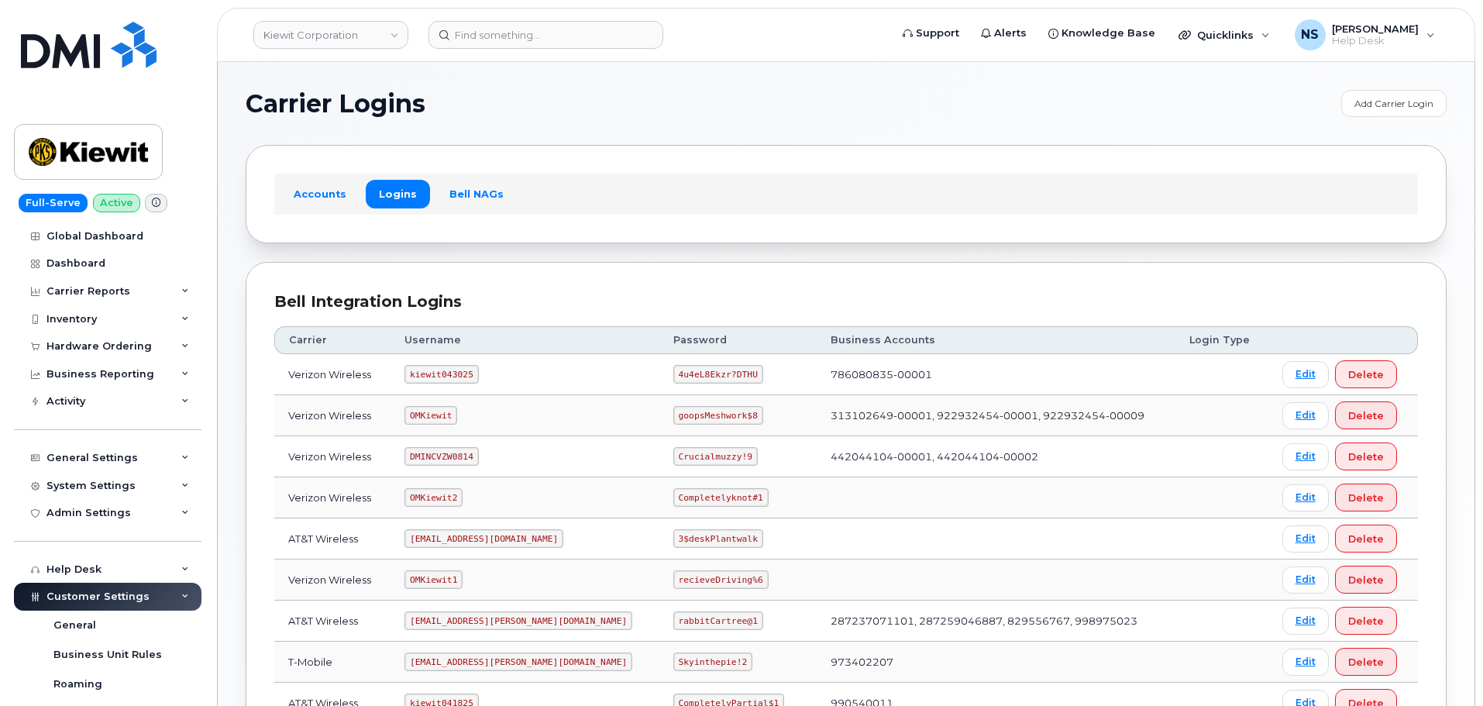
click at [673, 376] on code "4u4eL8Ekzr?DTHU" at bounding box center [718, 374] width 90 height 19
copy code "4u4eL8Ekzr?DTHU"
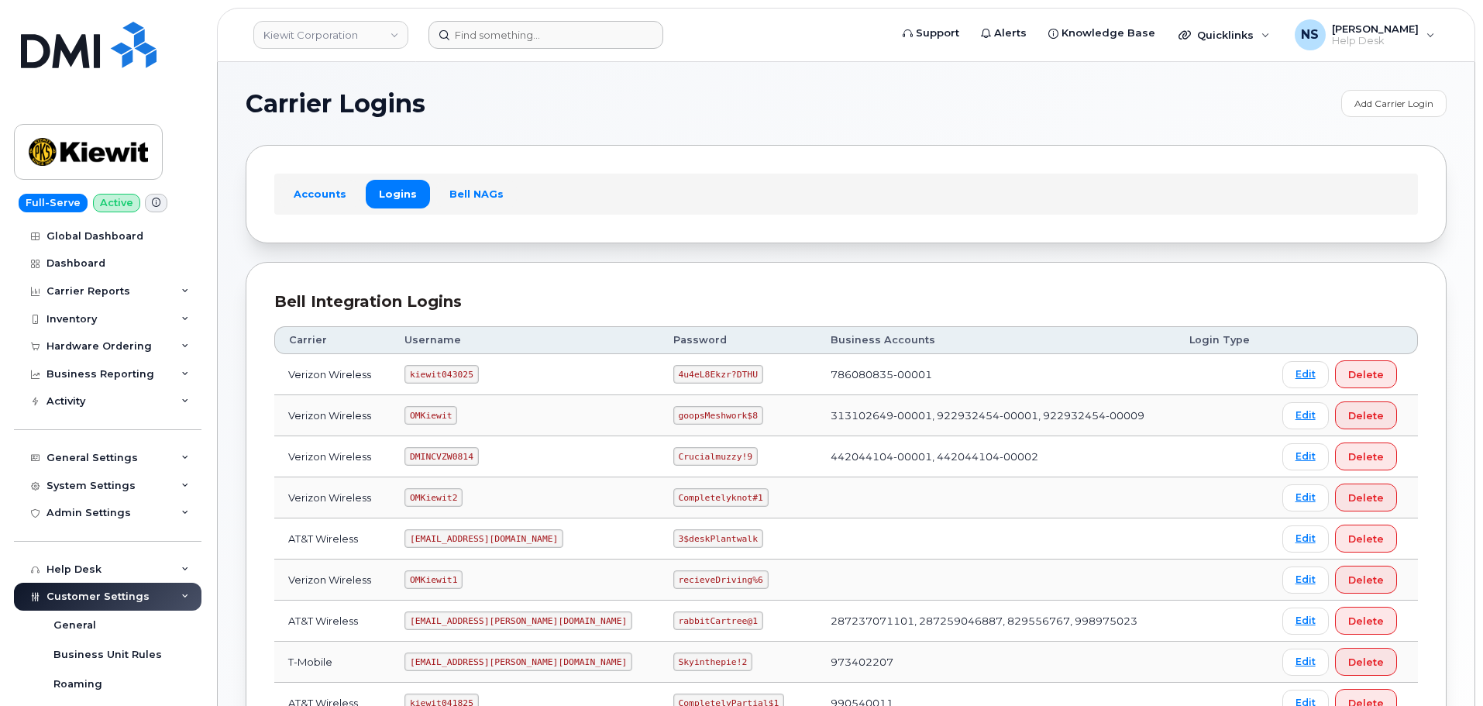
click at [545, 22] on header "[PERSON_NAME] Corporation Support Alerts Knowledge Base Quicklinks Suspend / Ca…" at bounding box center [846, 35] width 1258 height 54
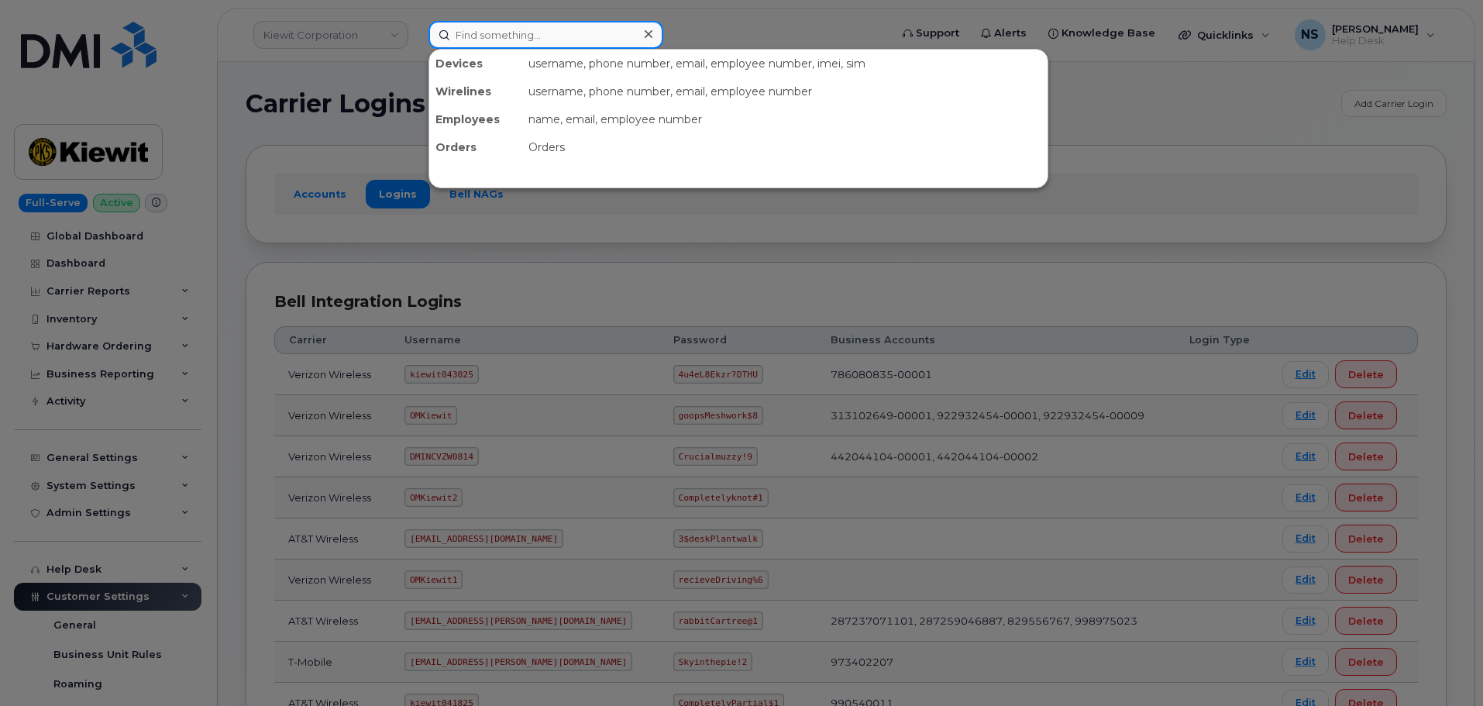
click at [551, 28] on input at bounding box center [545, 35] width 235 height 28
paste input "4028034262"
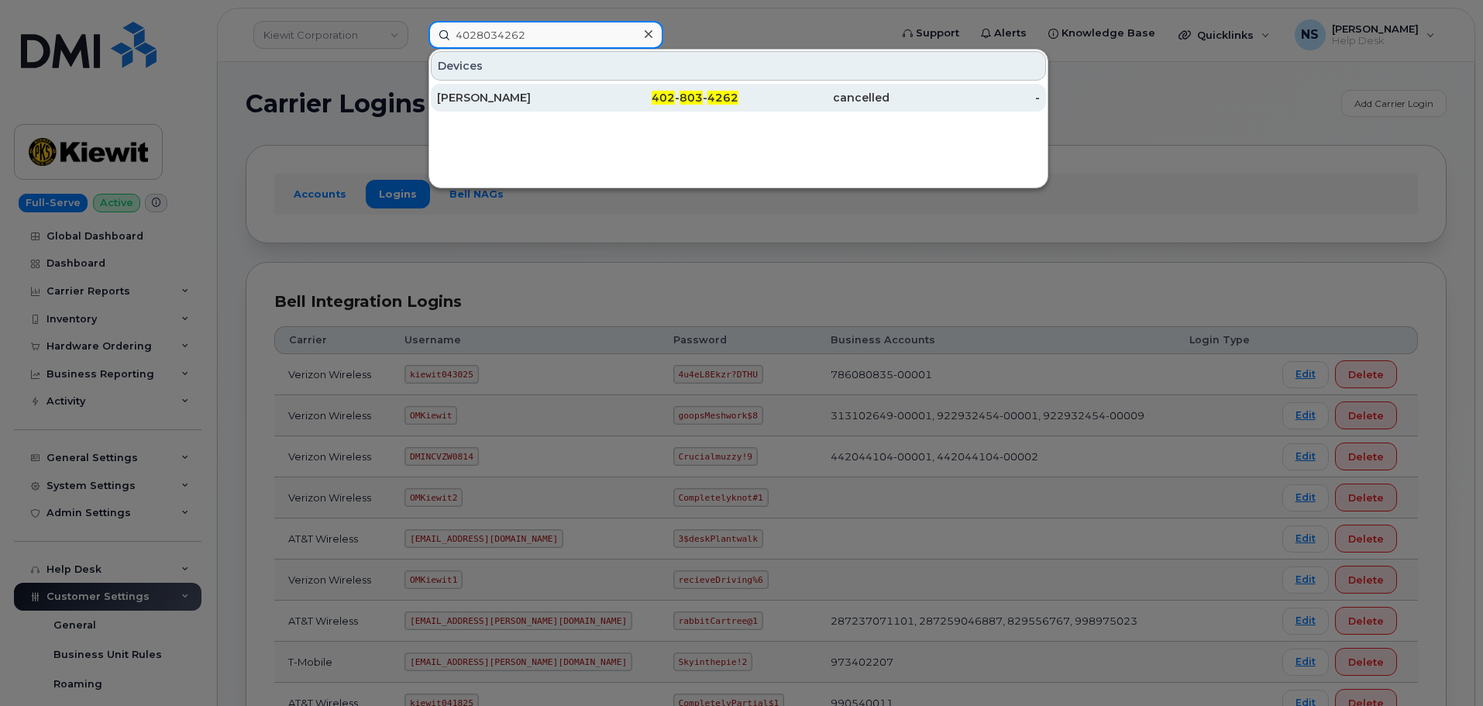
type input "4028034262"
click at [580, 95] on div "[PERSON_NAME]" at bounding box center [512, 97] width 151 height 15
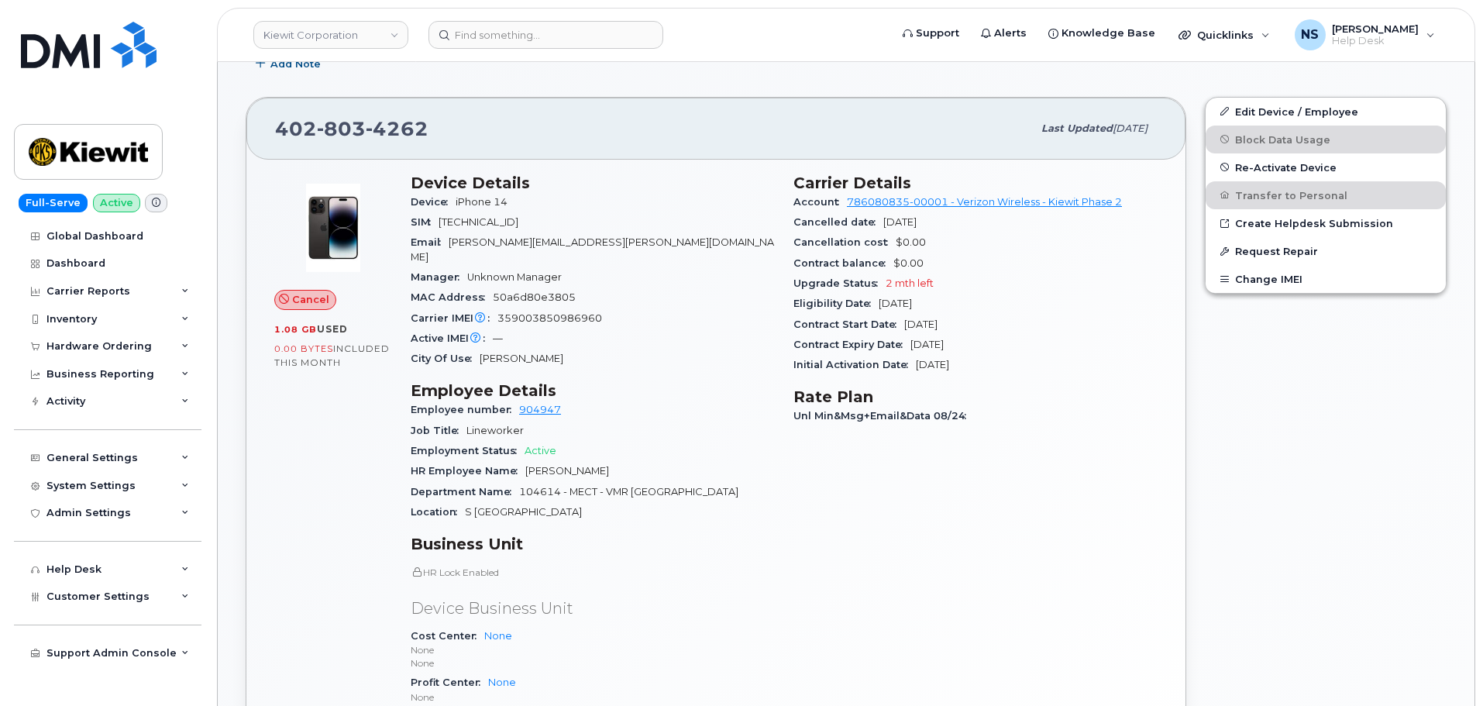
scroll to position [387, 0]
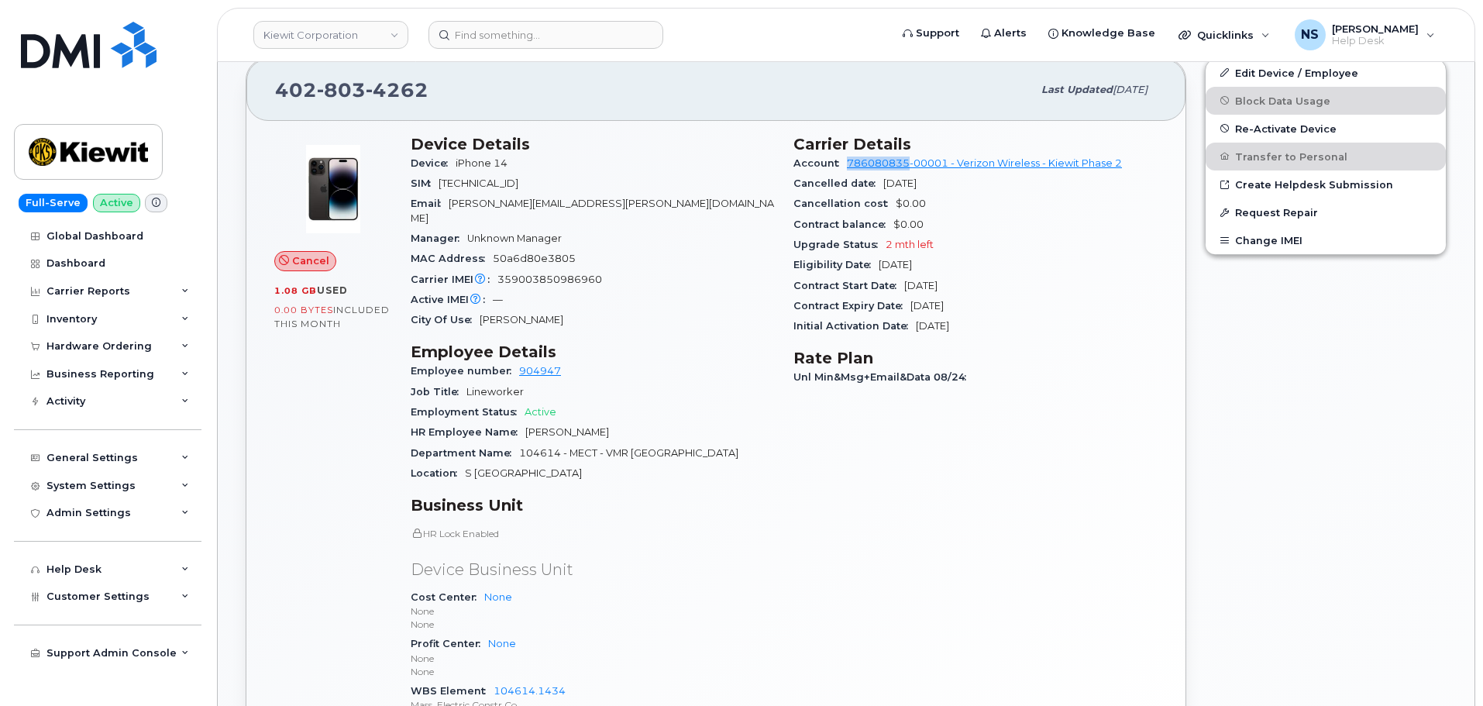
drag, startPoint x: 845, startPoint y: 163, endPoint x: 912, endPoint y: 160, distance: 66.7
click at [912, 160] on div "Account 786080835-00001 - Verizon Wireless - [PERSON_NAME] Phase 2" at bounding box center [975, 163] width 364 height 20
copy link "786080835"
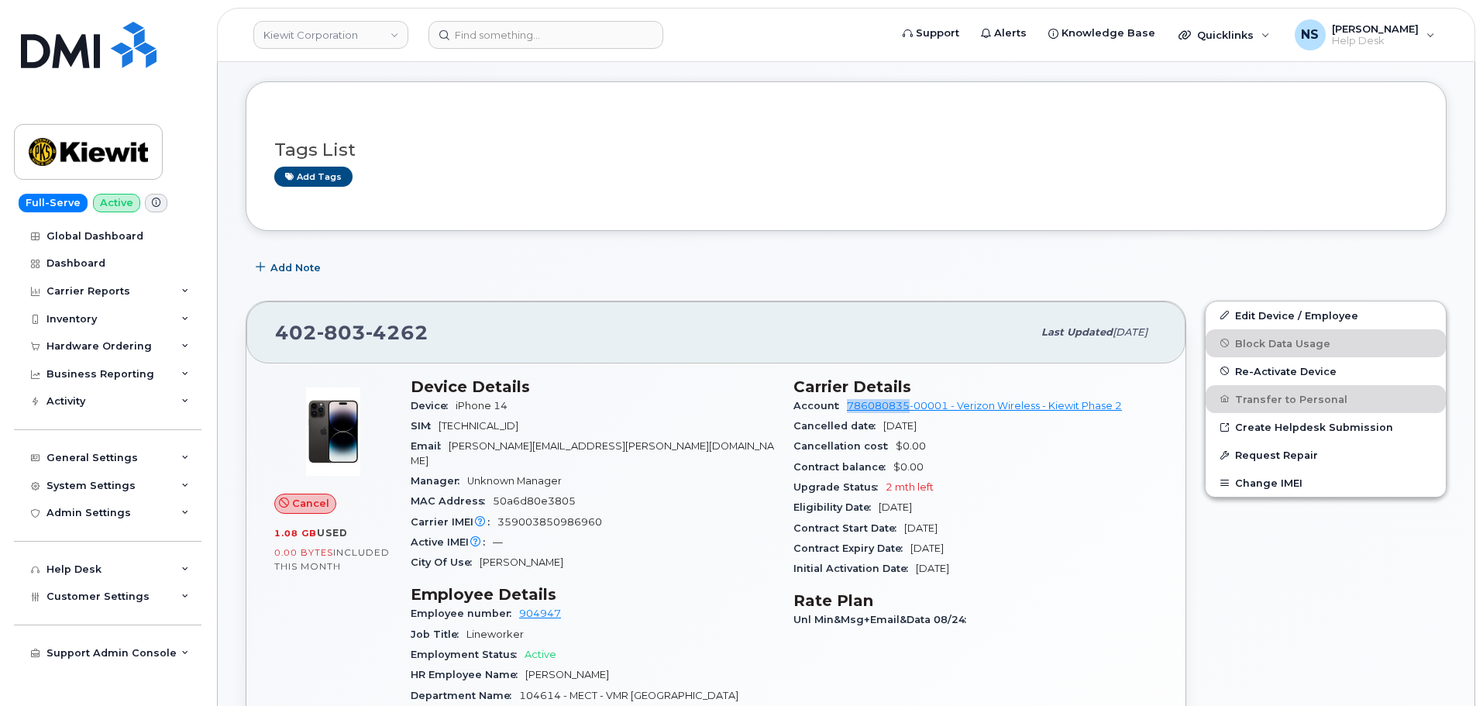
scroll to position [0, 0]
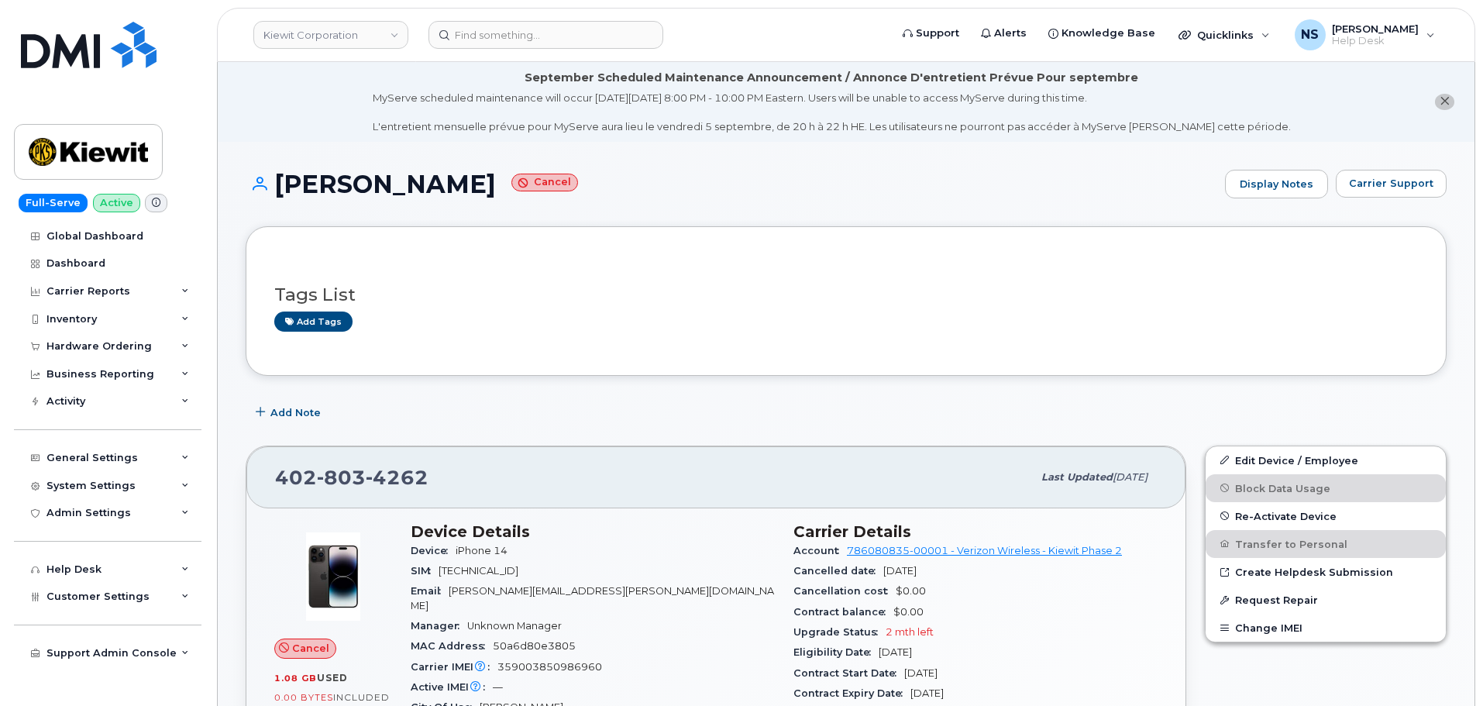
click at [321, 196] on h1 "[PERSON_NAME] Cancel" at bounding box center [732, 183] width 972 height 27
click at [322, 196] on h1 "[PERSON_NAME] Cancel" at bounding box center [732, 183] width 972 height 27
copy h1 "[PERSON_NAME]"
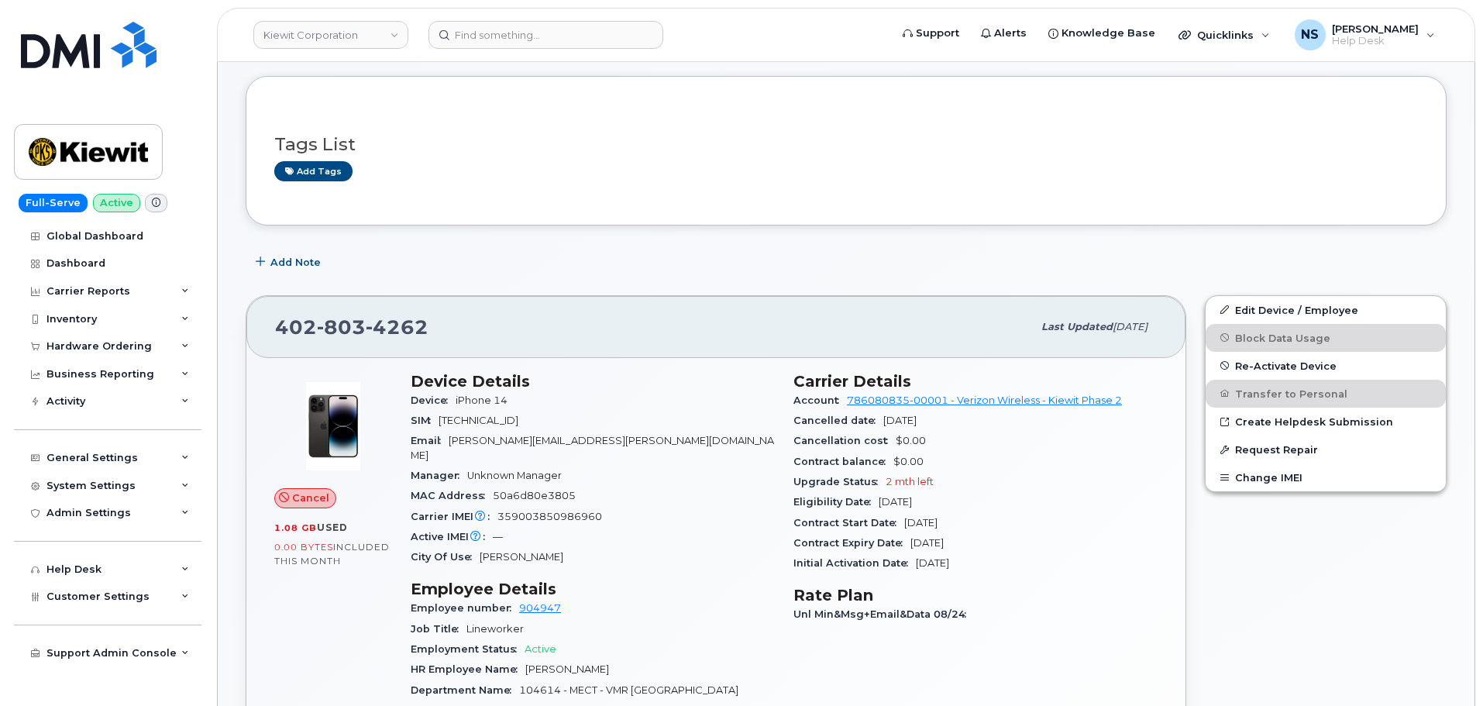
scroll to position [310, 0]
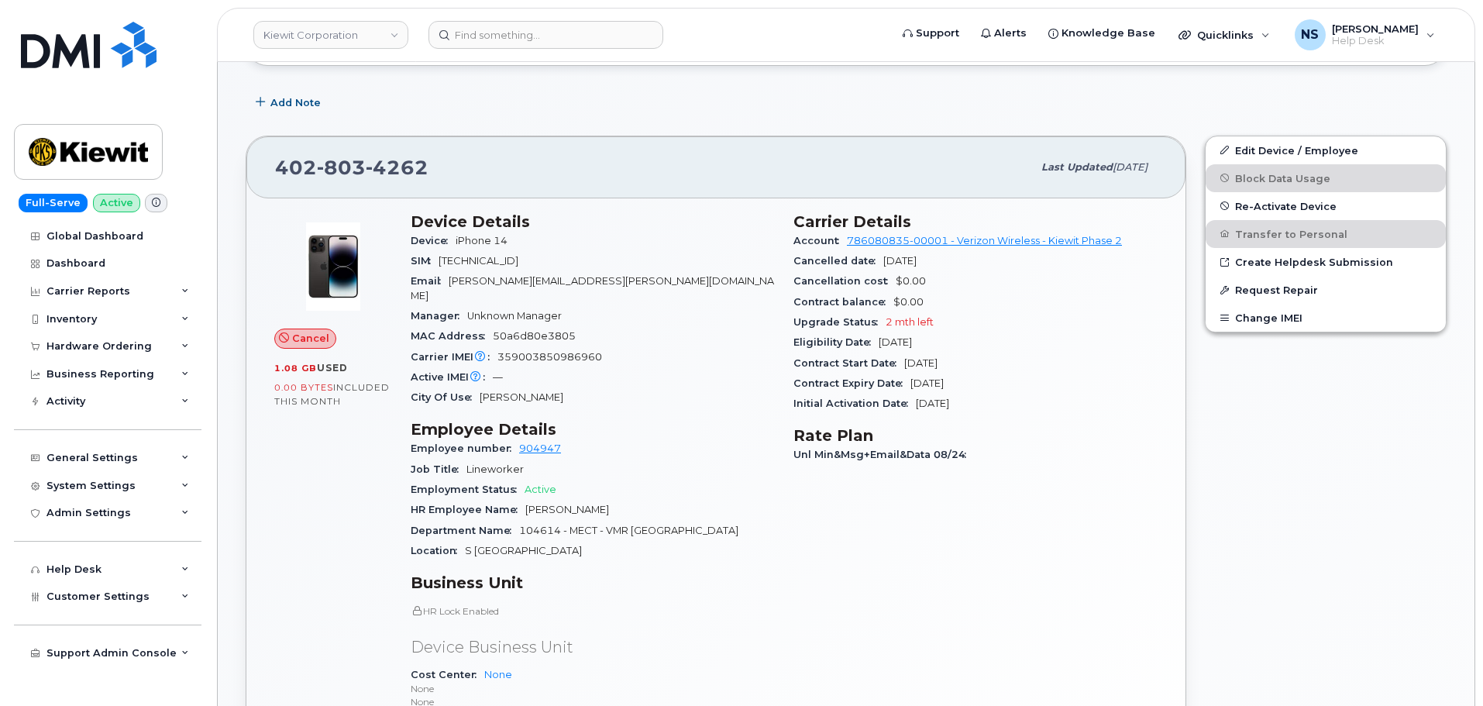
click at [537, 347] on div "Carrier IMEI Carrier IMEI is reported during the last billing cycle or change o…" at bounding box center [593, 357] width 364 height 20
copy span "359003850986960"
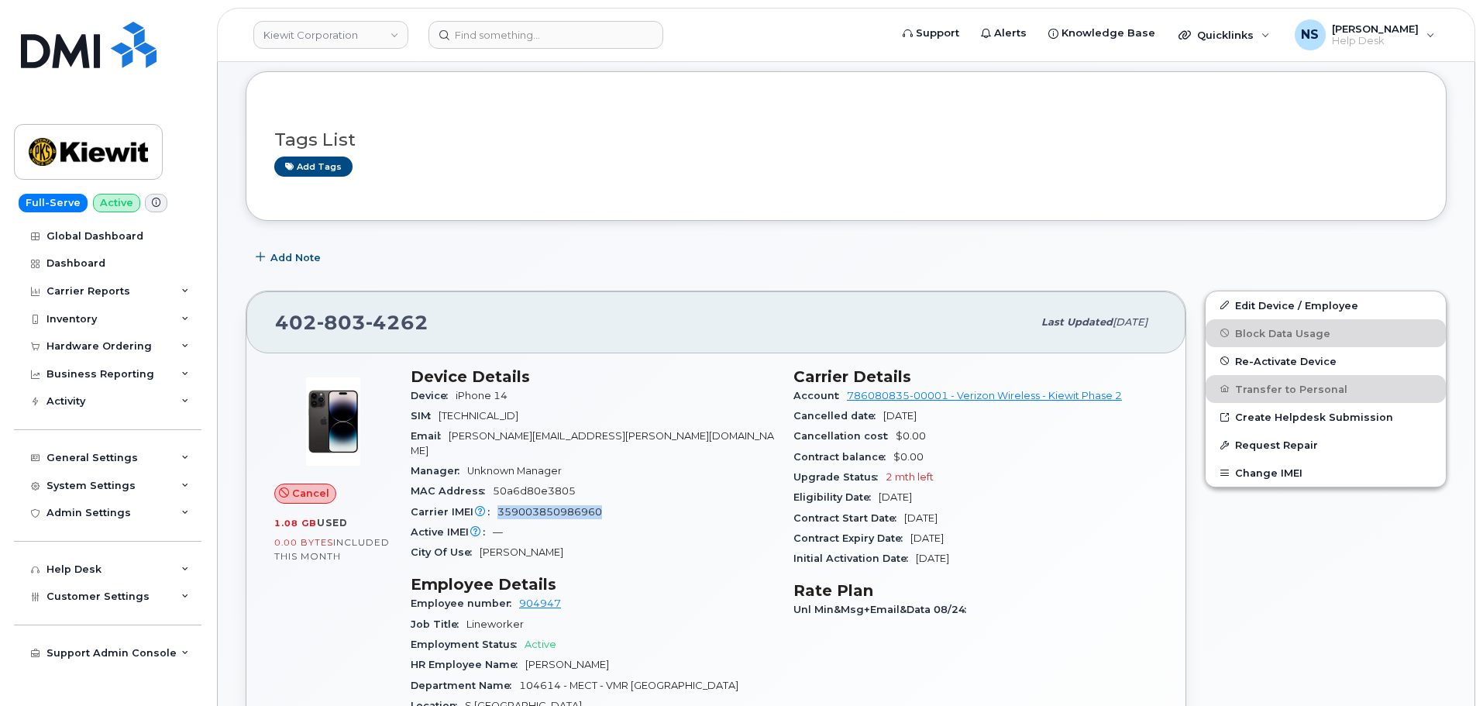
scroll to position [0, 0]
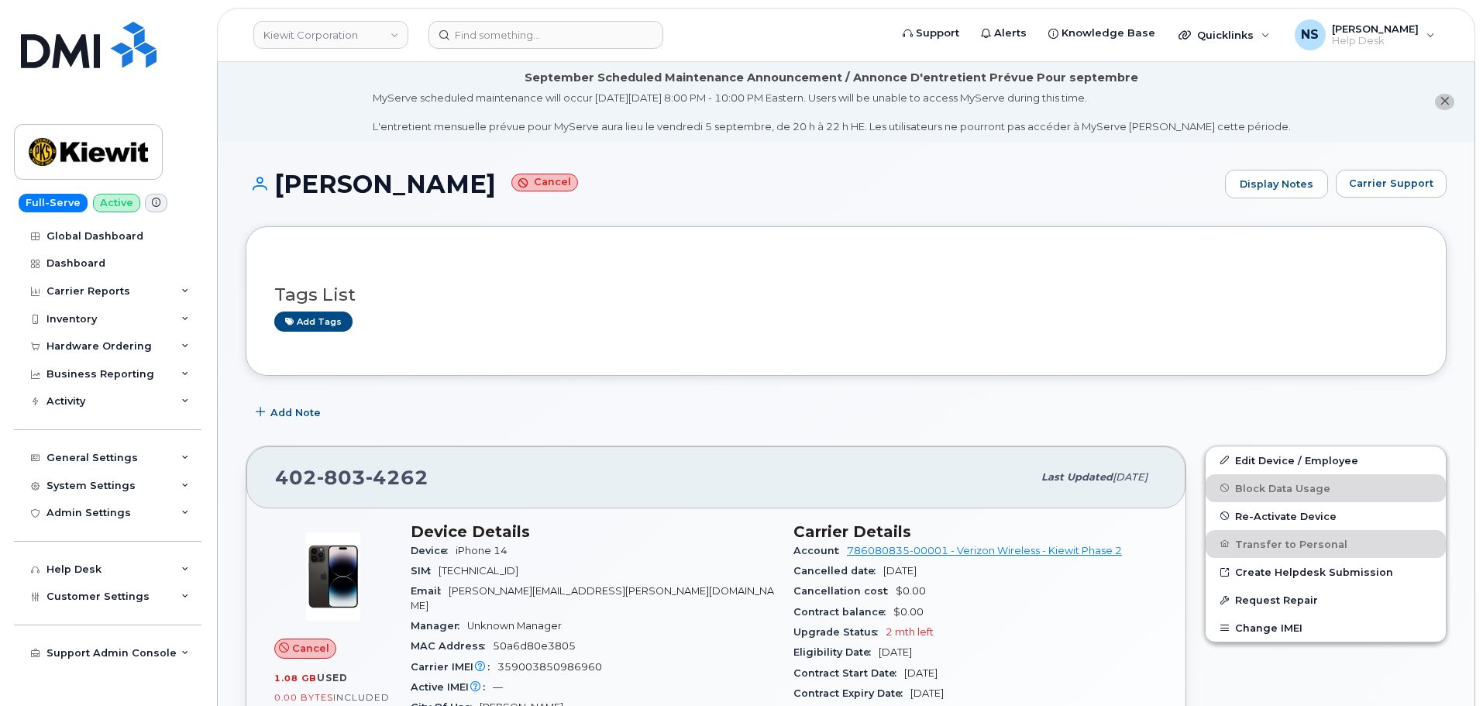
click at [409, 179] on h1 "[PERSON_NAME] Cancel" at bounding box center [732, 183] width 972 height 27
copy h1 "[PERSON_NAME]"
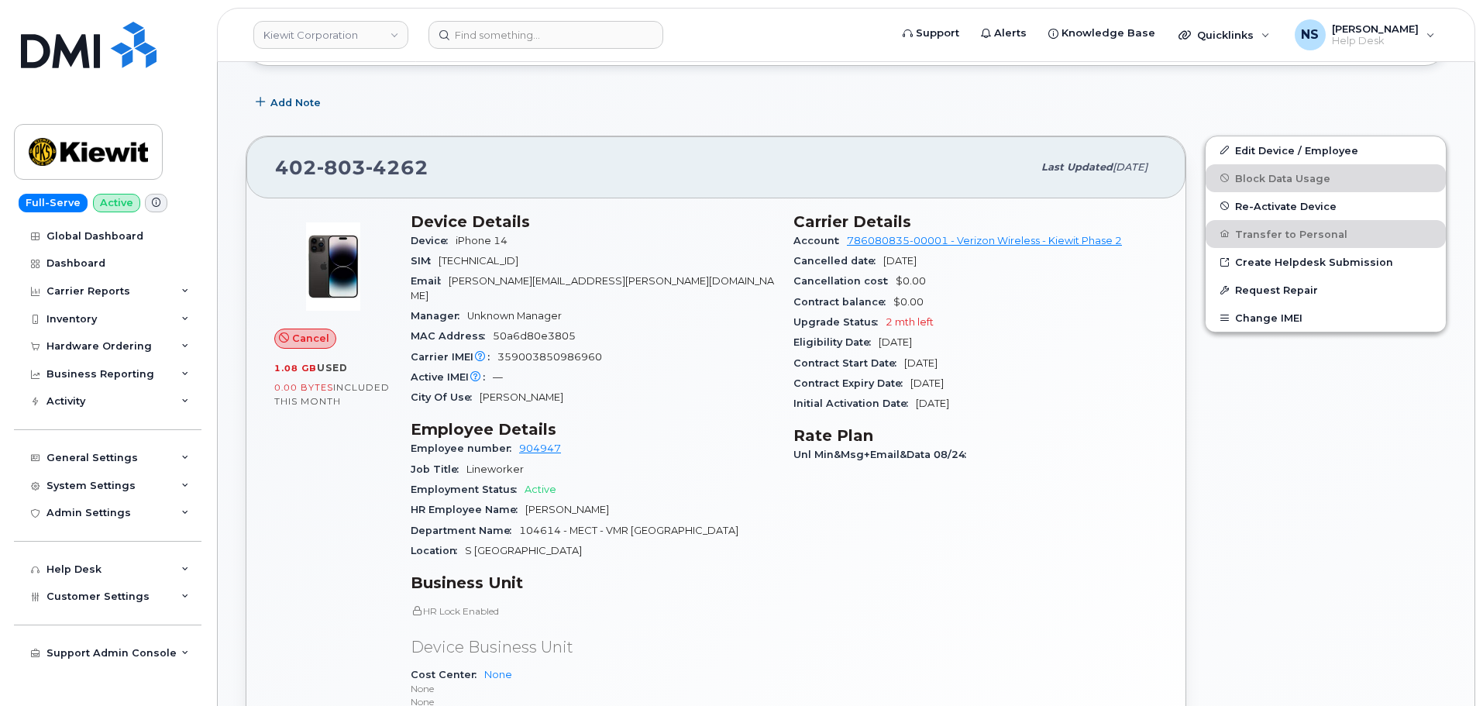
scroll to position [931, 0]
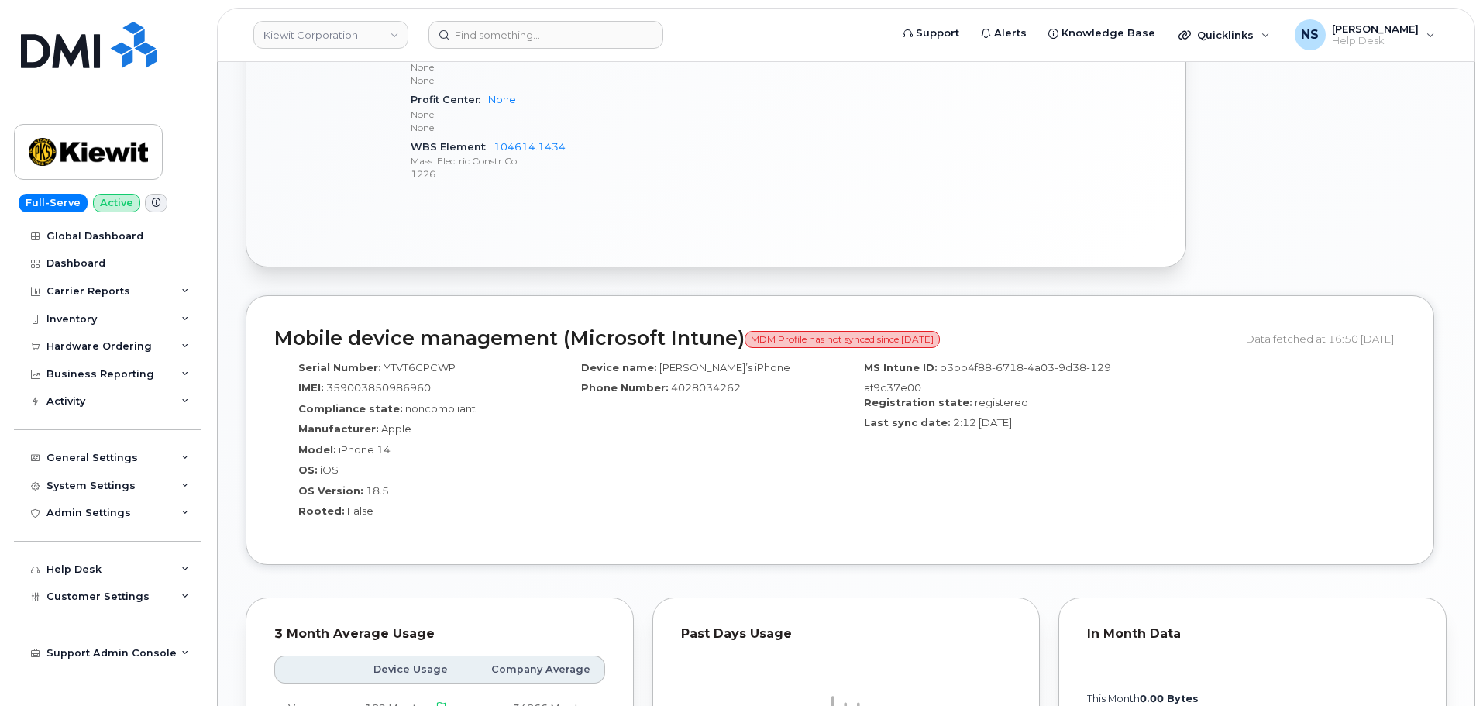
click at [411, 361] on span "YTVT6GPCWP" at bounding box center [420, 367] width 72 height 12
copy span "YTVT6GPCWP"
